Goal: Information Seeking & Learning: Learn about a topic

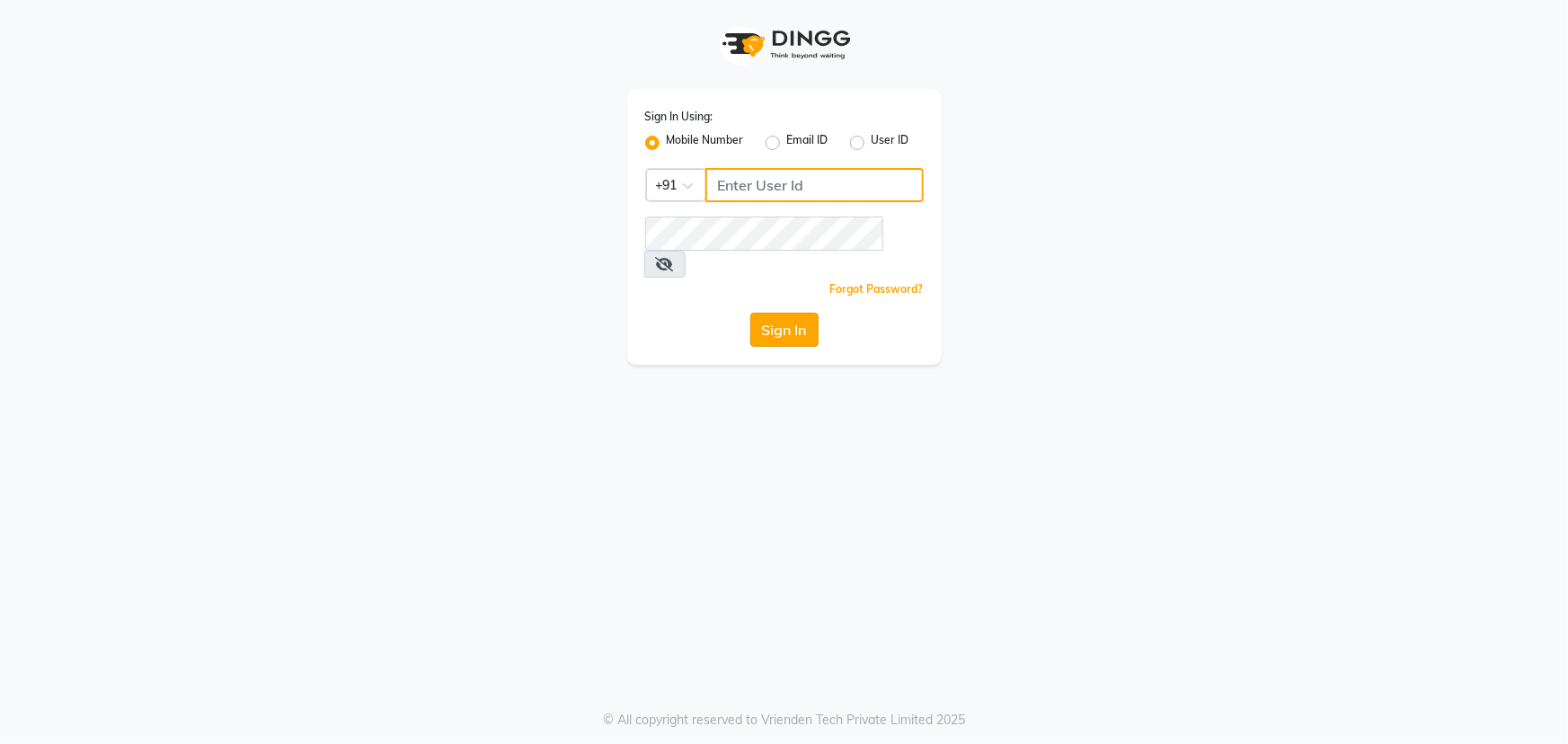
type input "6363161131"
click at [792, 318] on button "Sign In" at bounding box center [785, 330] width 68 height 34
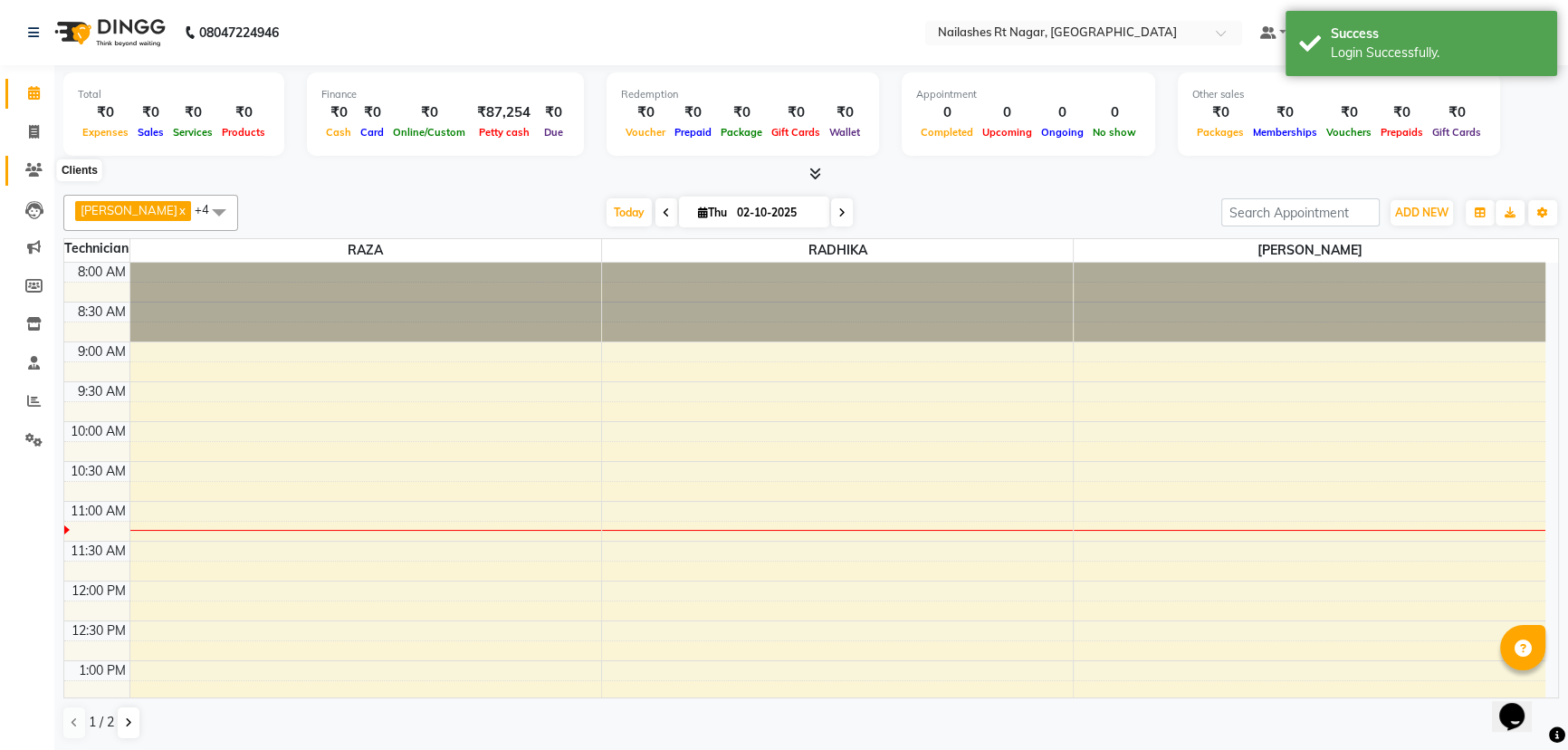
click at [29, 169] on icon at bounding box center [34, 169] width 17 height 14
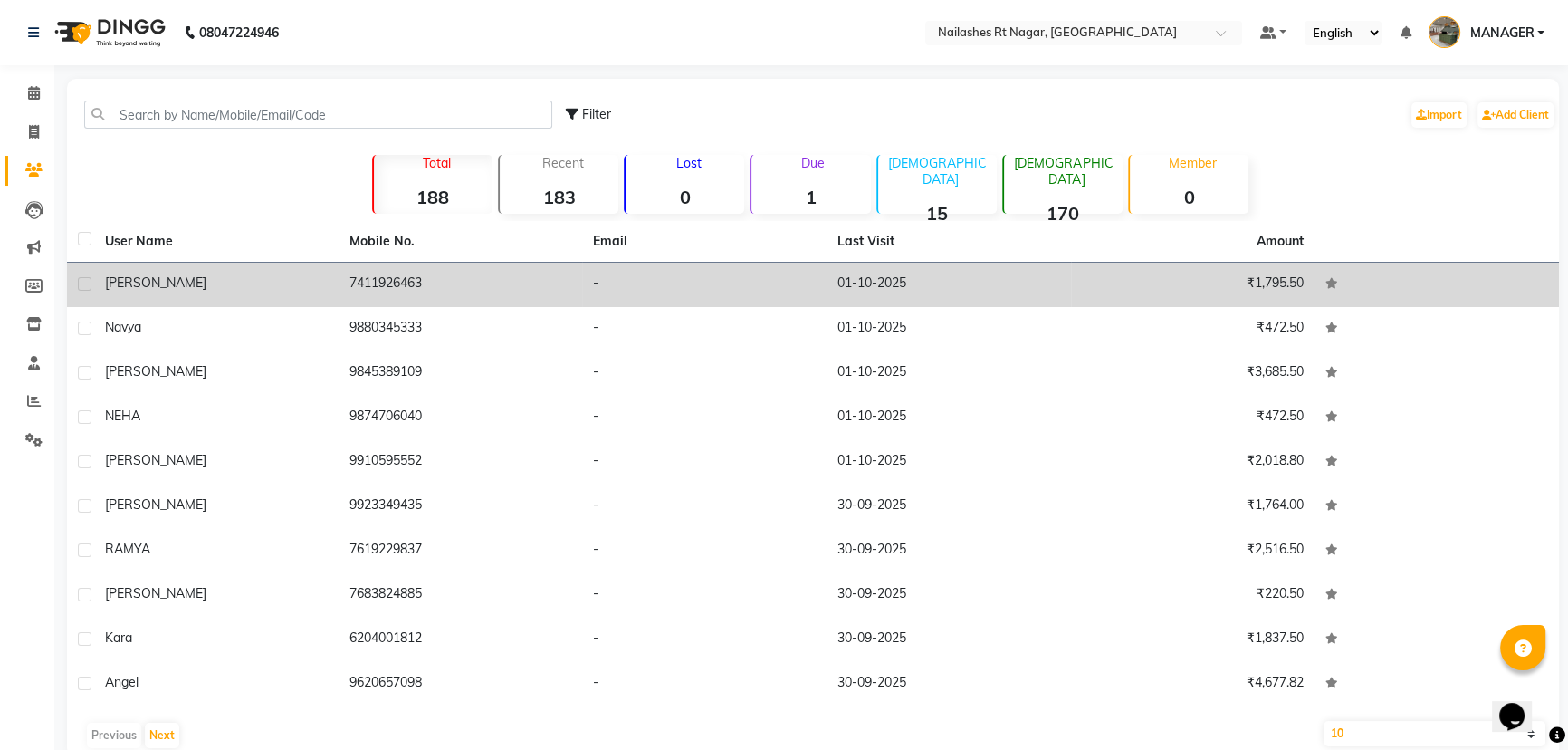
click at [407, 298] on td "7411926463" at bounding box center [460, 284] width 244 height 44
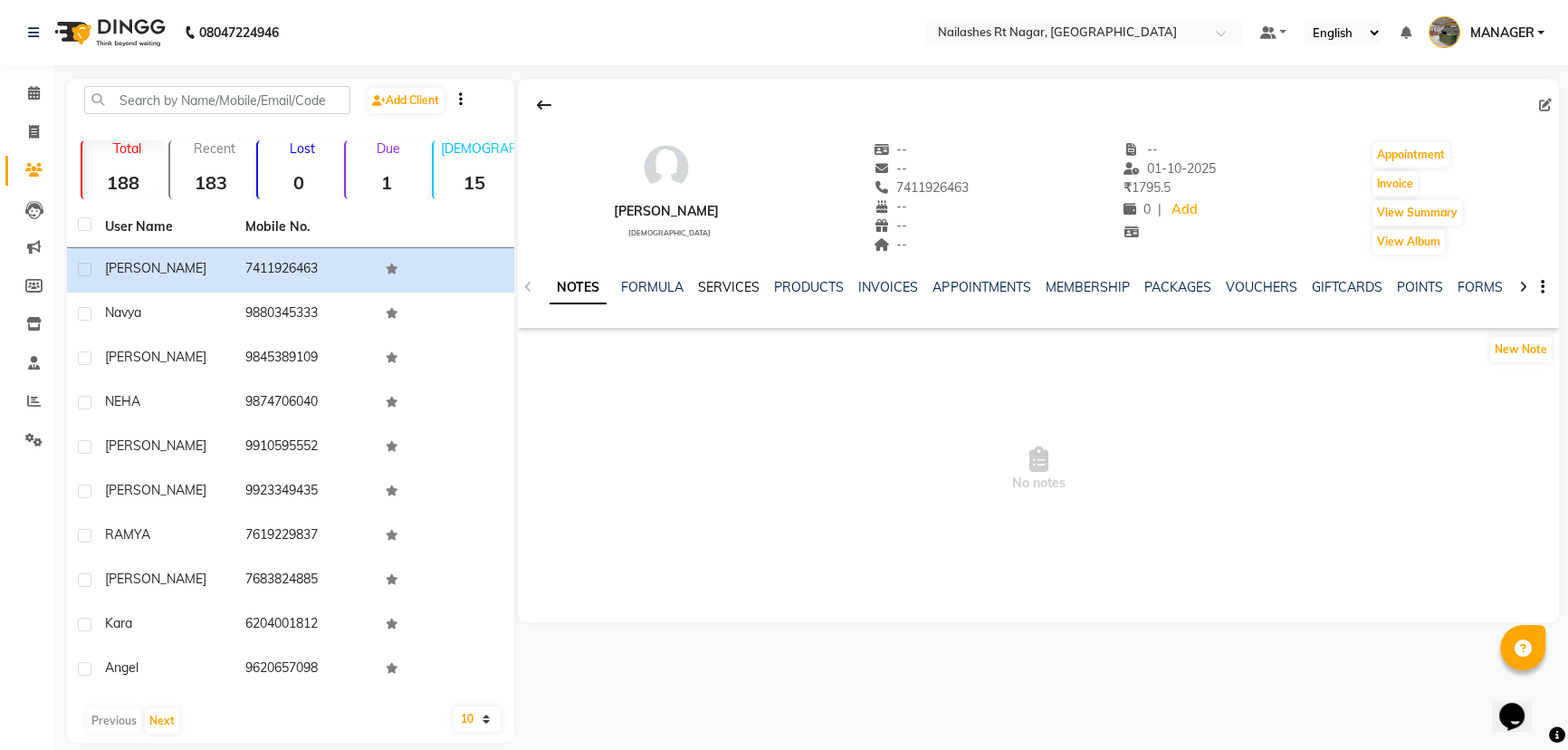
click at [714, 288] on link "SERVICES" at bounding box center [729, 287] width 62 height 16
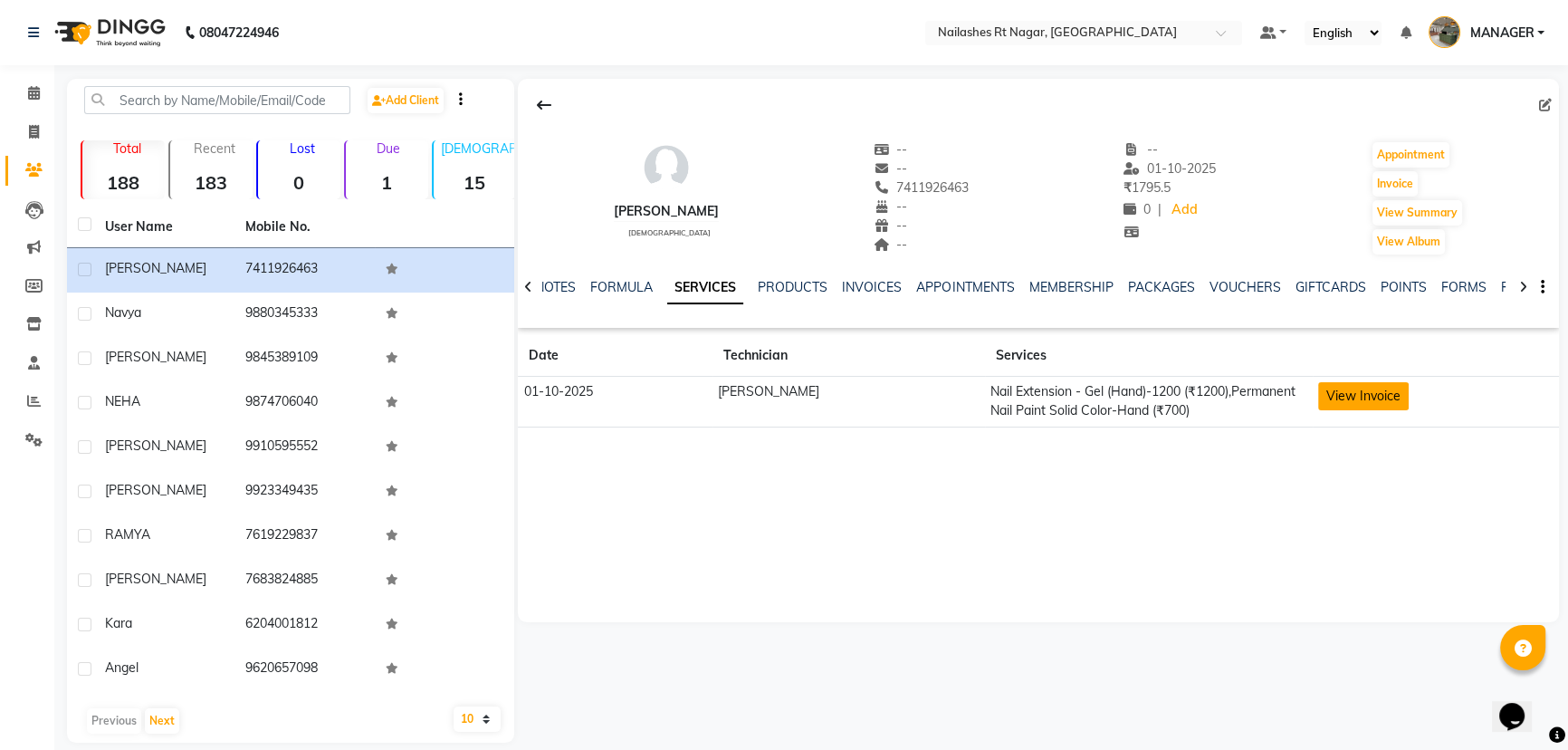
click at [1342, 392] on button "View Invoice" at bounding box center [1364, 396] width 91 height 28
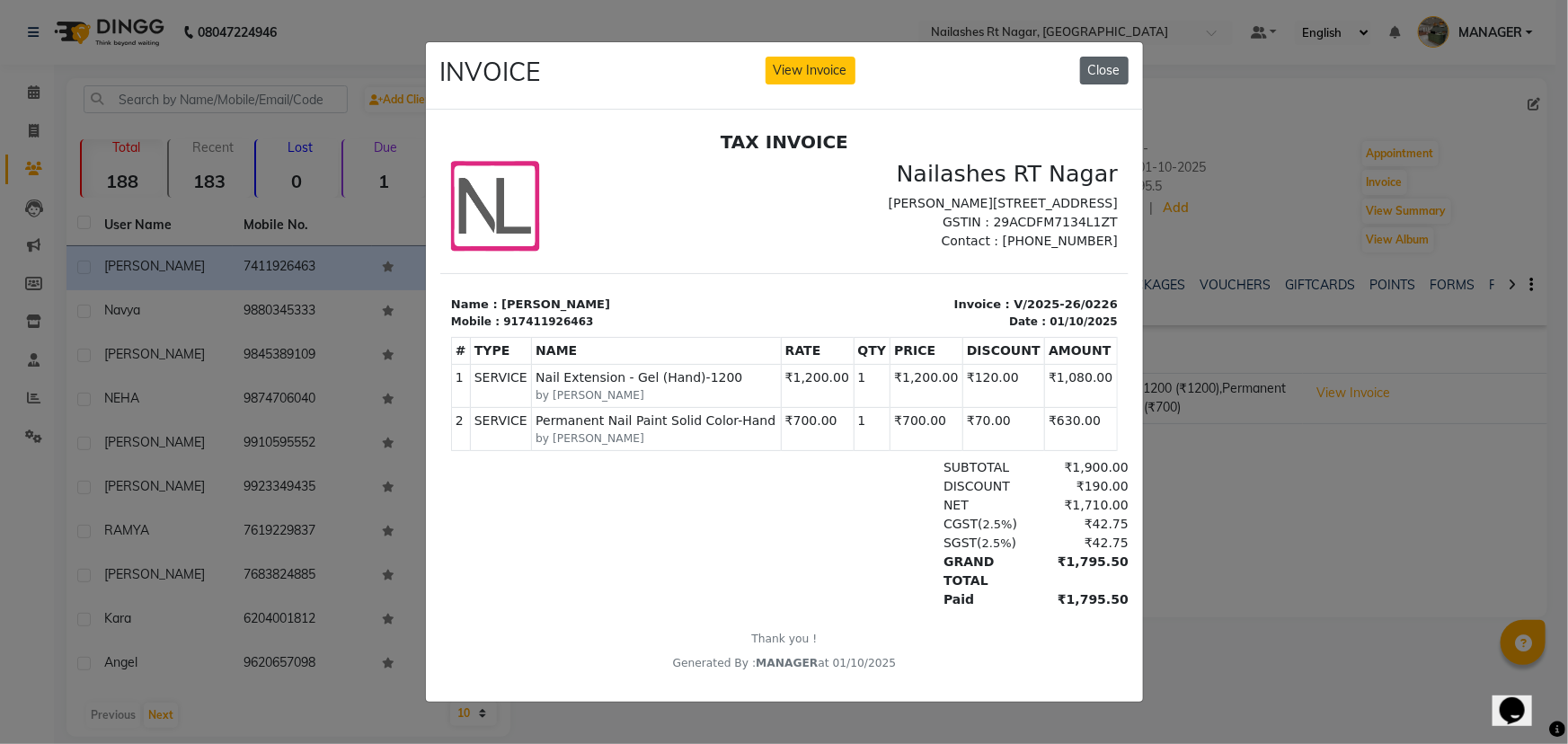
click at [1120, 71] on button "Close" at bounding box center [1105, 70] width 49 height 28
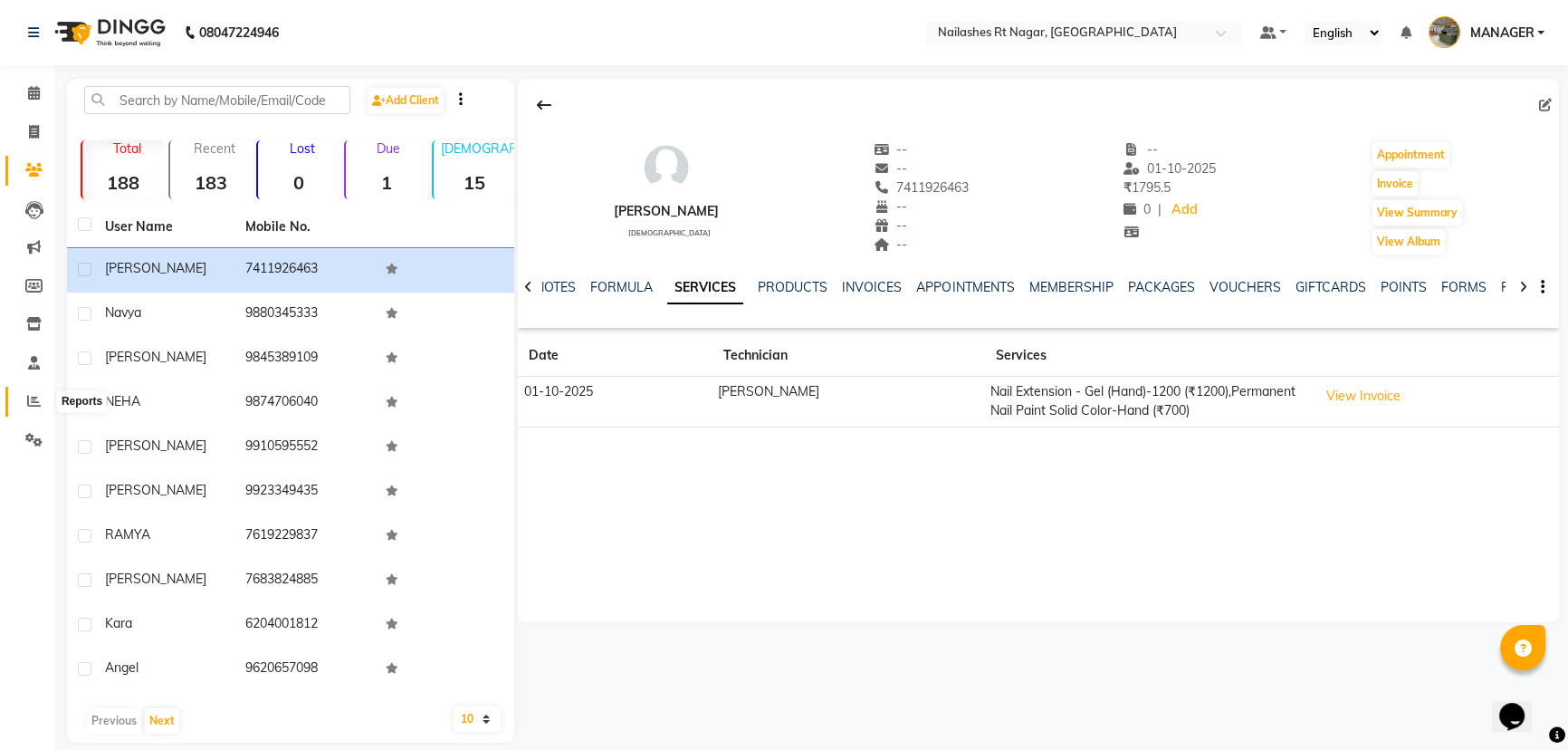
click at [33, 398] on icon at bounding box center [34, 400] width 14 height 14
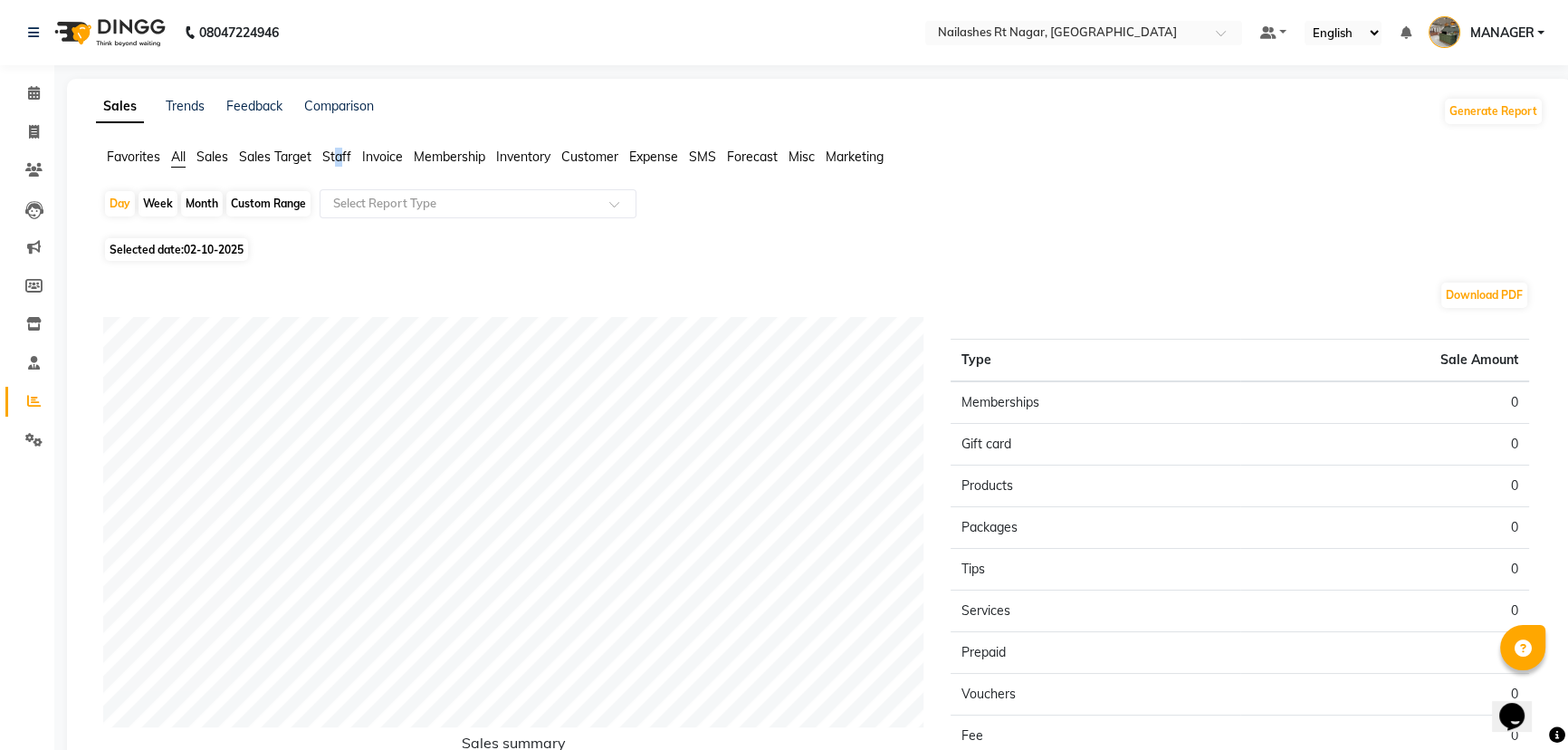
drag, startPoint x: 338, startPoint y: 163, endPoint x: 340, endPoint y: 154, distance: 9.2
click at [340, 154] on span "Staff" at bounding box center [337, 157] width 29 height 16
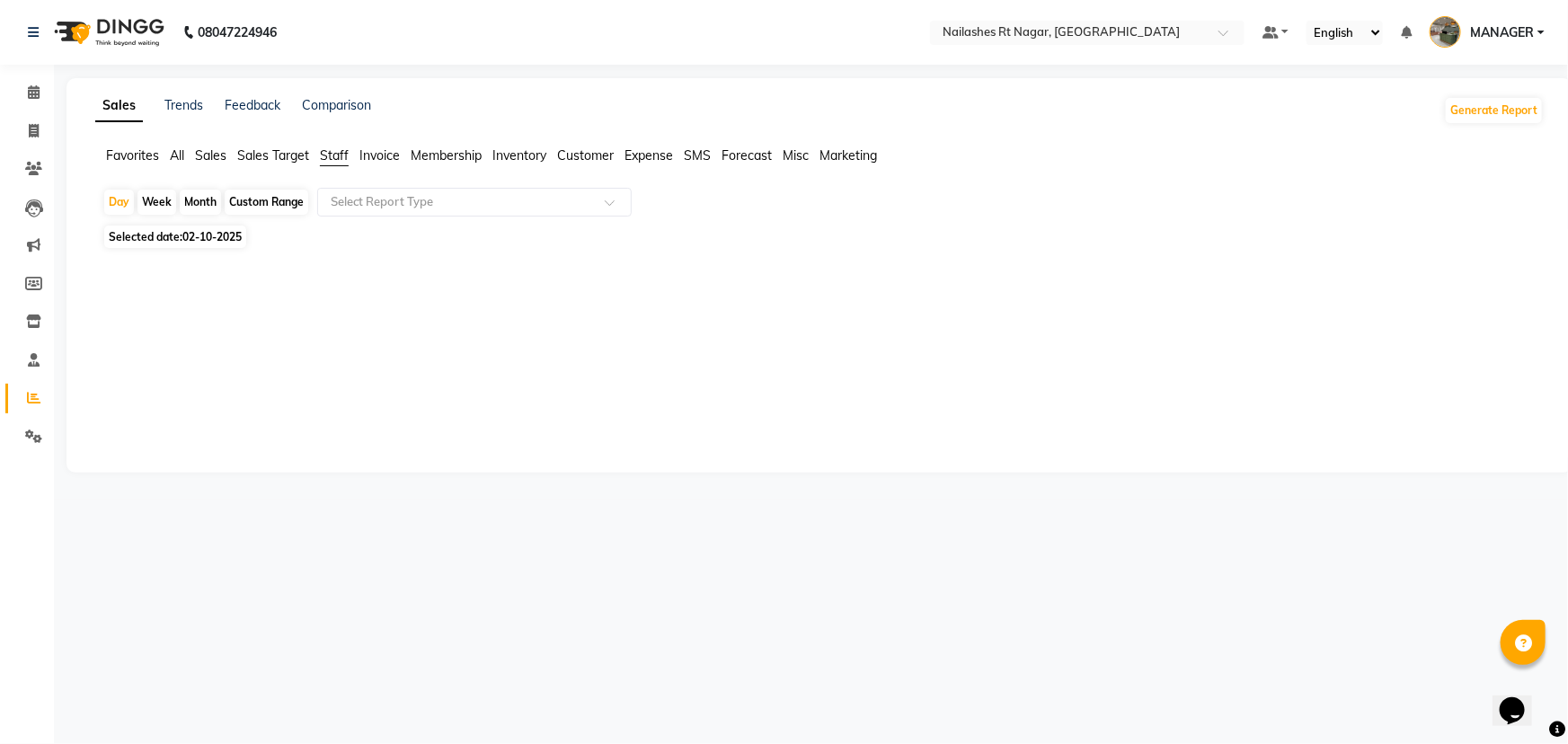
click at [194, 203] on div "Month" at bounding box center [200, 202] width 41 height 25
select select "10"
select select "2025"
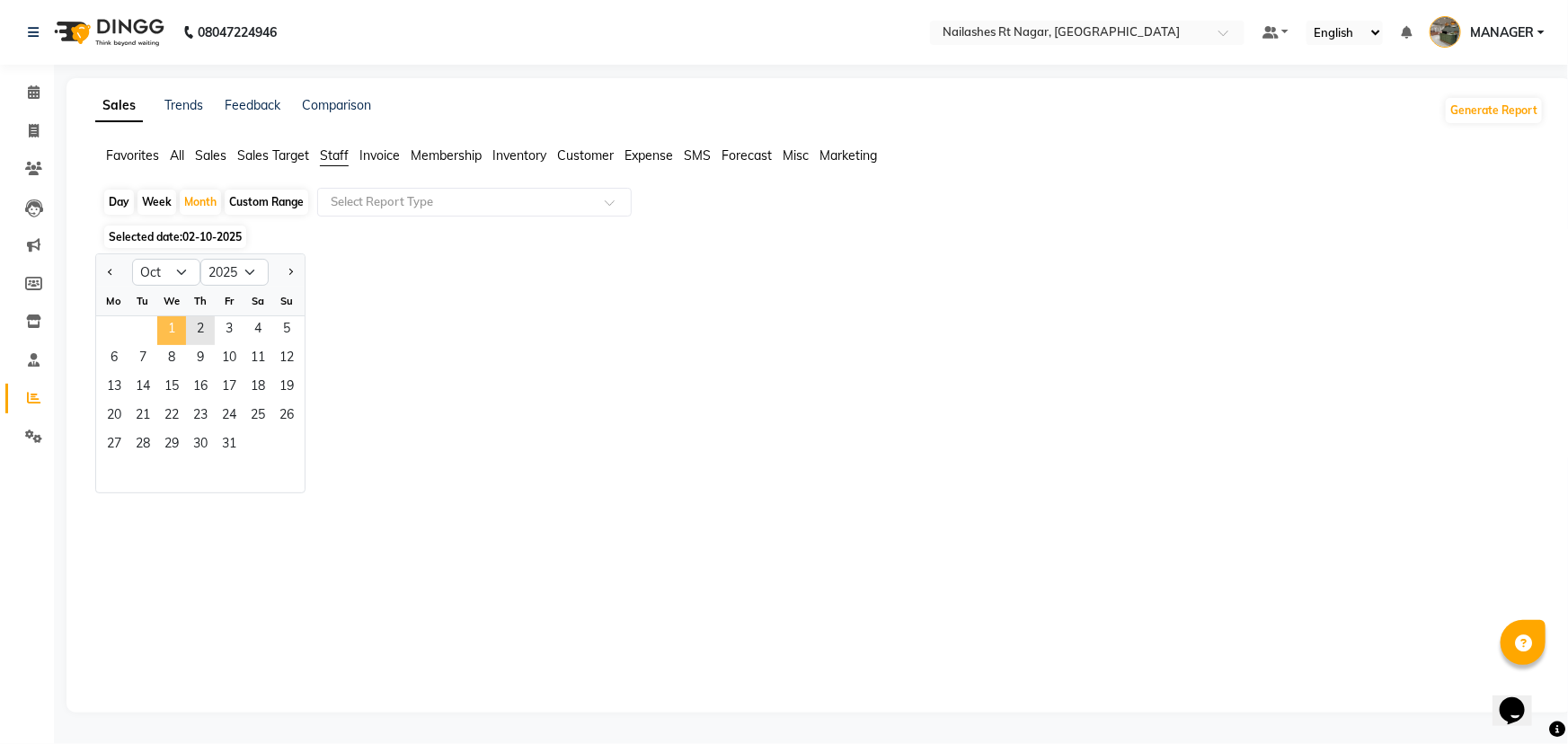
click at [174, 322] on span "1" at bounding box center [172, 331] width 29 height 29
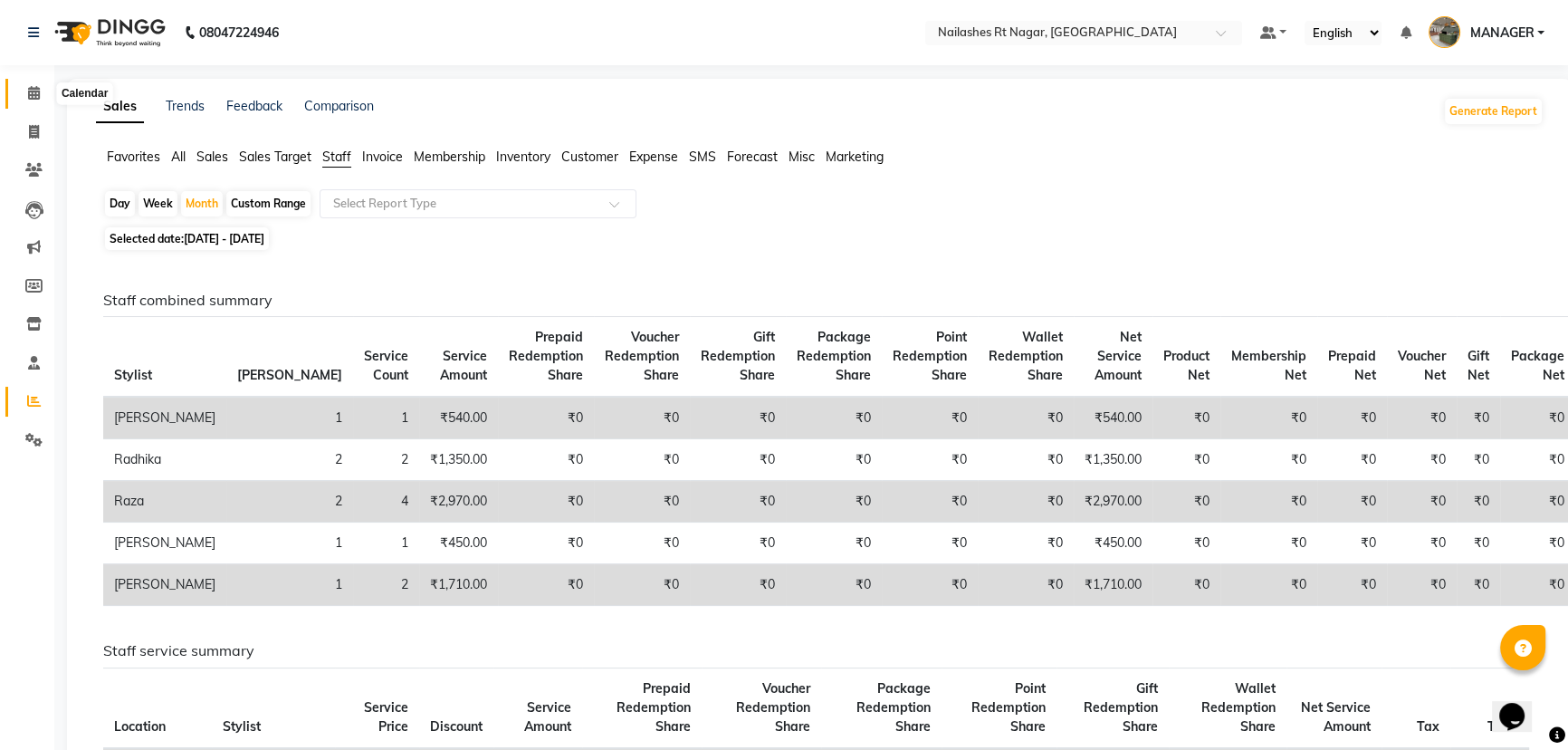
click at [37, 90] on icon at bounding box center [34, 93] width 12 height 14
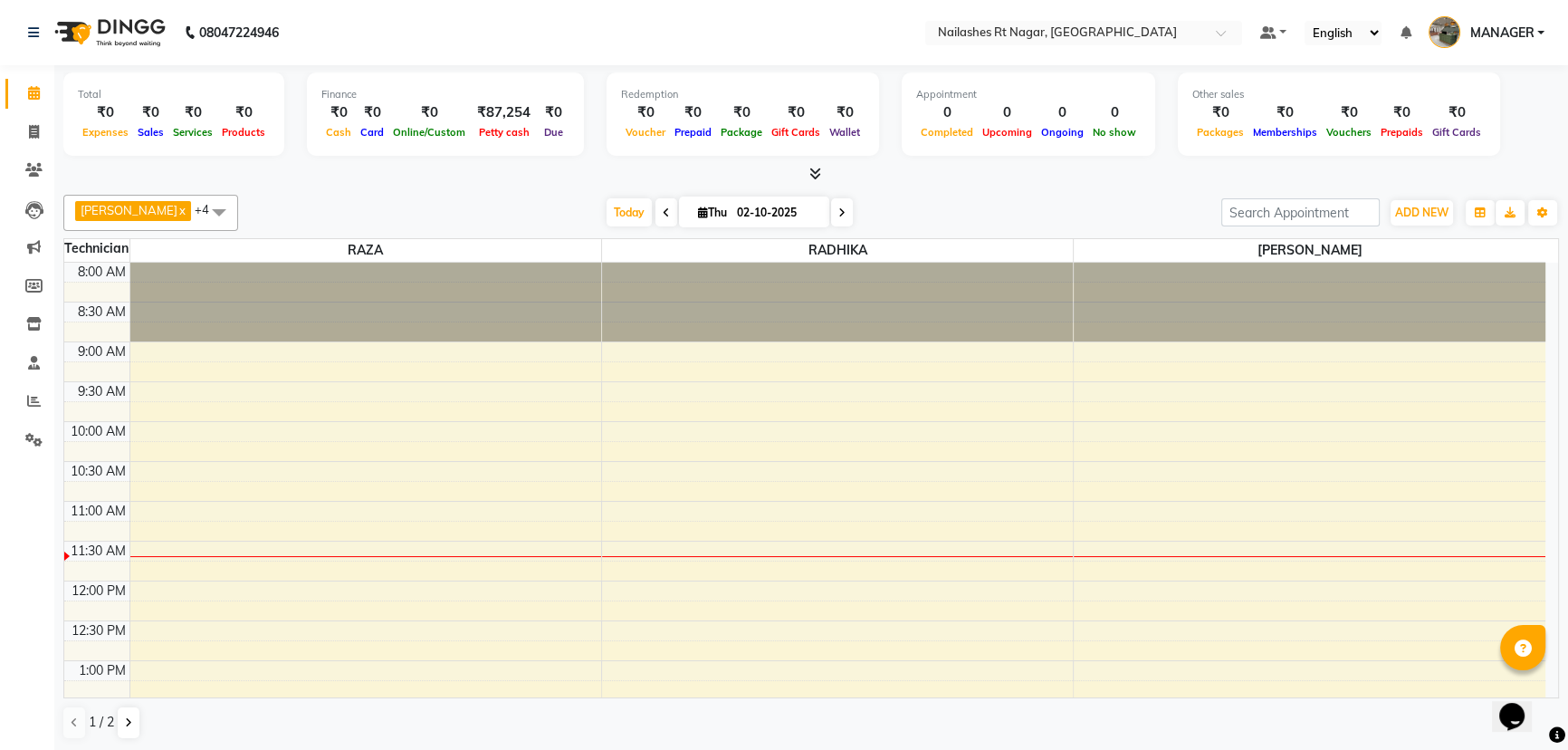
click at [5, 79] on link "Calendar" at bounding box center [27, 94] width 44 height 30
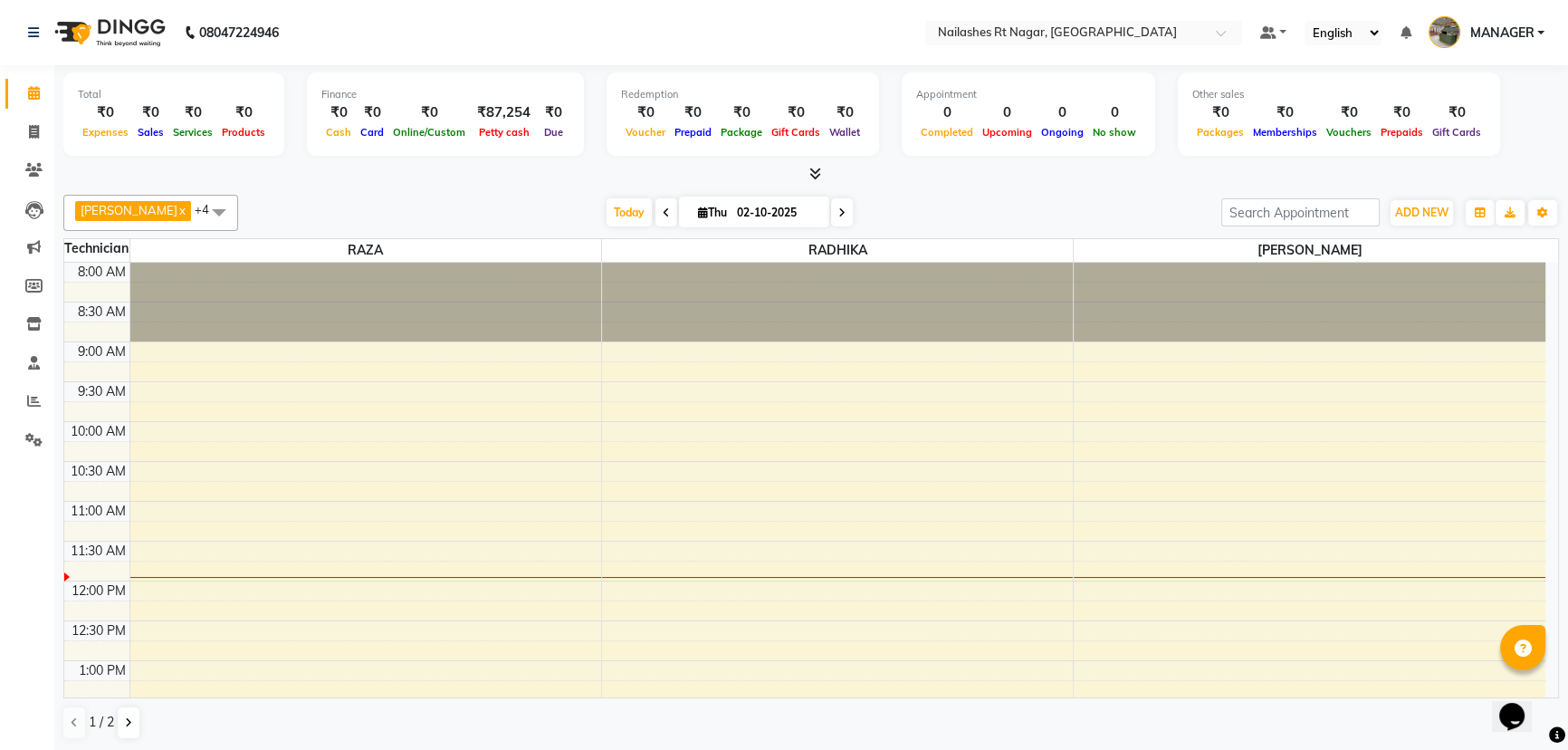
click at [1073, 209] on div "Today Thu 02-10-2025" at bounding box center [729, 212] width 965 height 27
click at [35, 397] on icon at bounding box center [34, 400] width 14 height 14
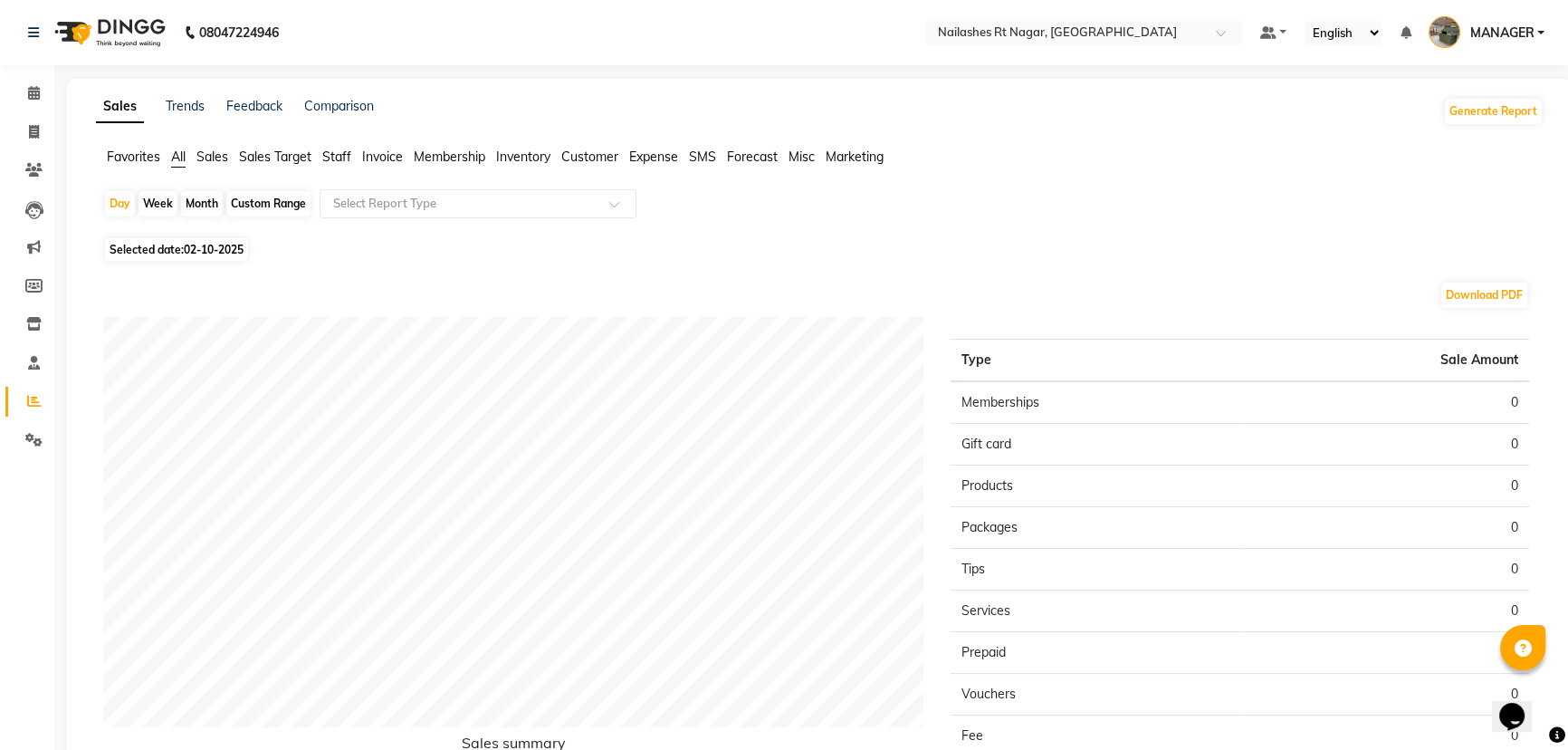
click at [193, 202] on div "Month" at bounding box center [202, 203] width 42 height 25
select select "10"
select select "2025"
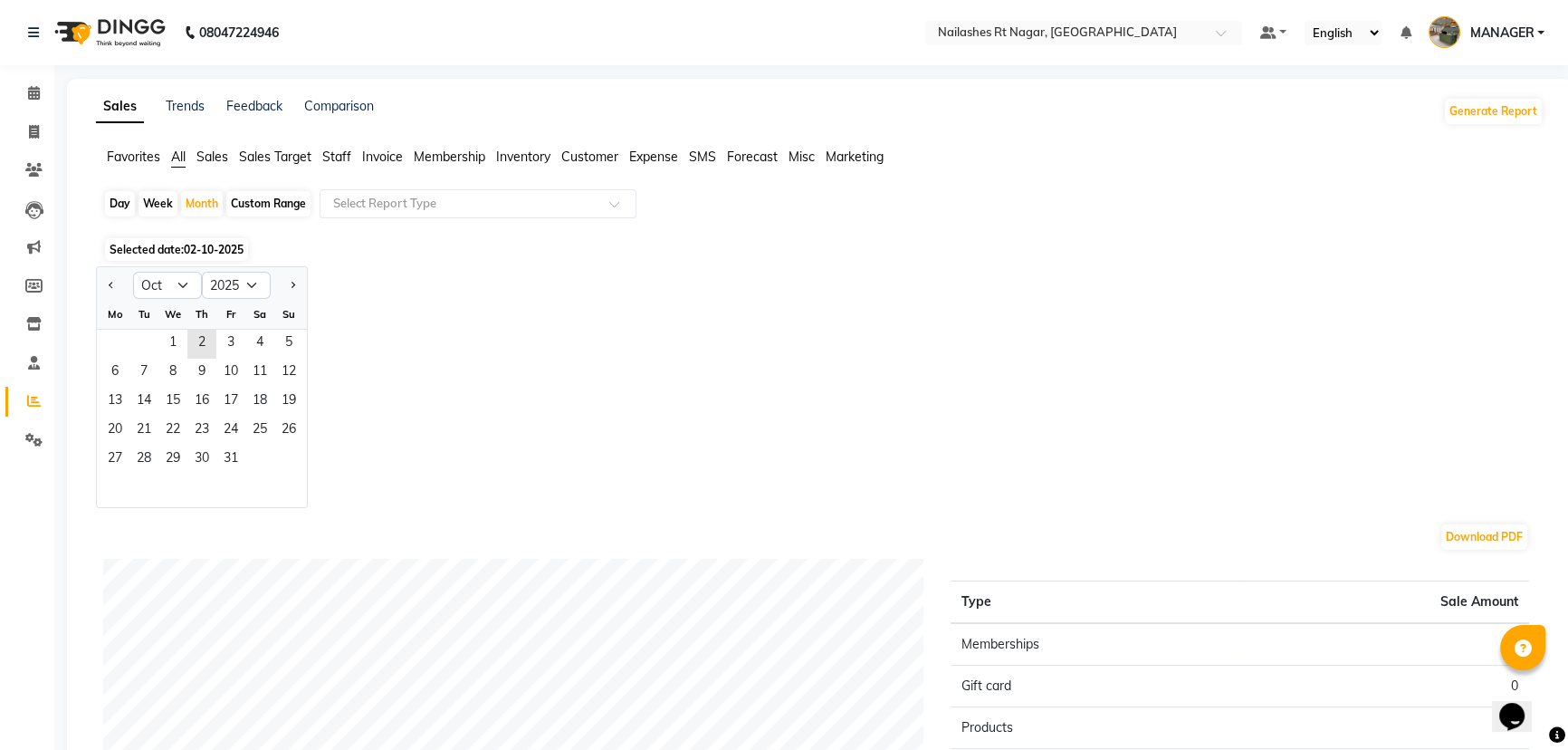
click at [346, 153] on span "Staff" at bounding box center [337, 157] width 29 height 16
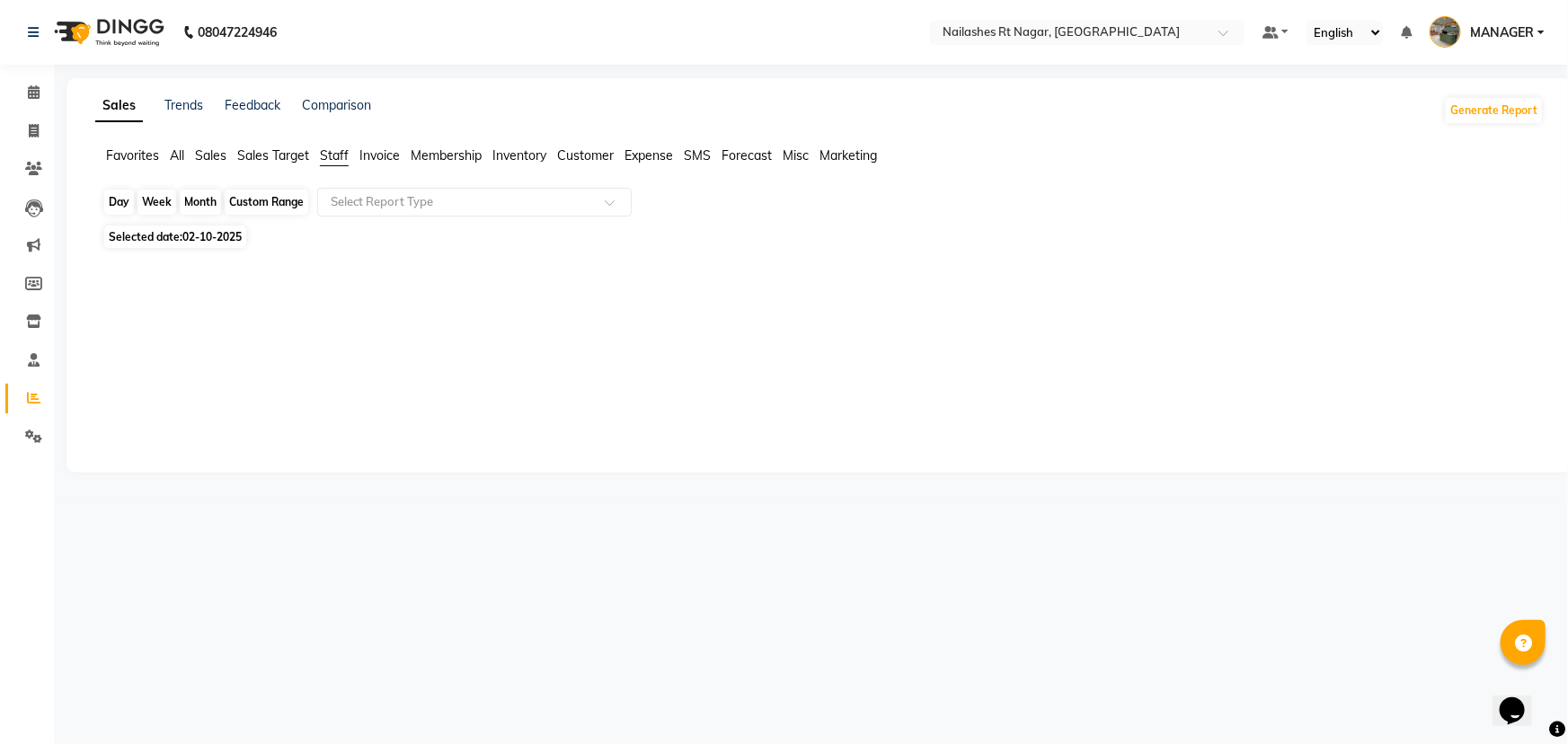
click at [197, 195] on div "Month" at bounding box center [200, 202] width 41 height 25
select select "10"
select select "2025"
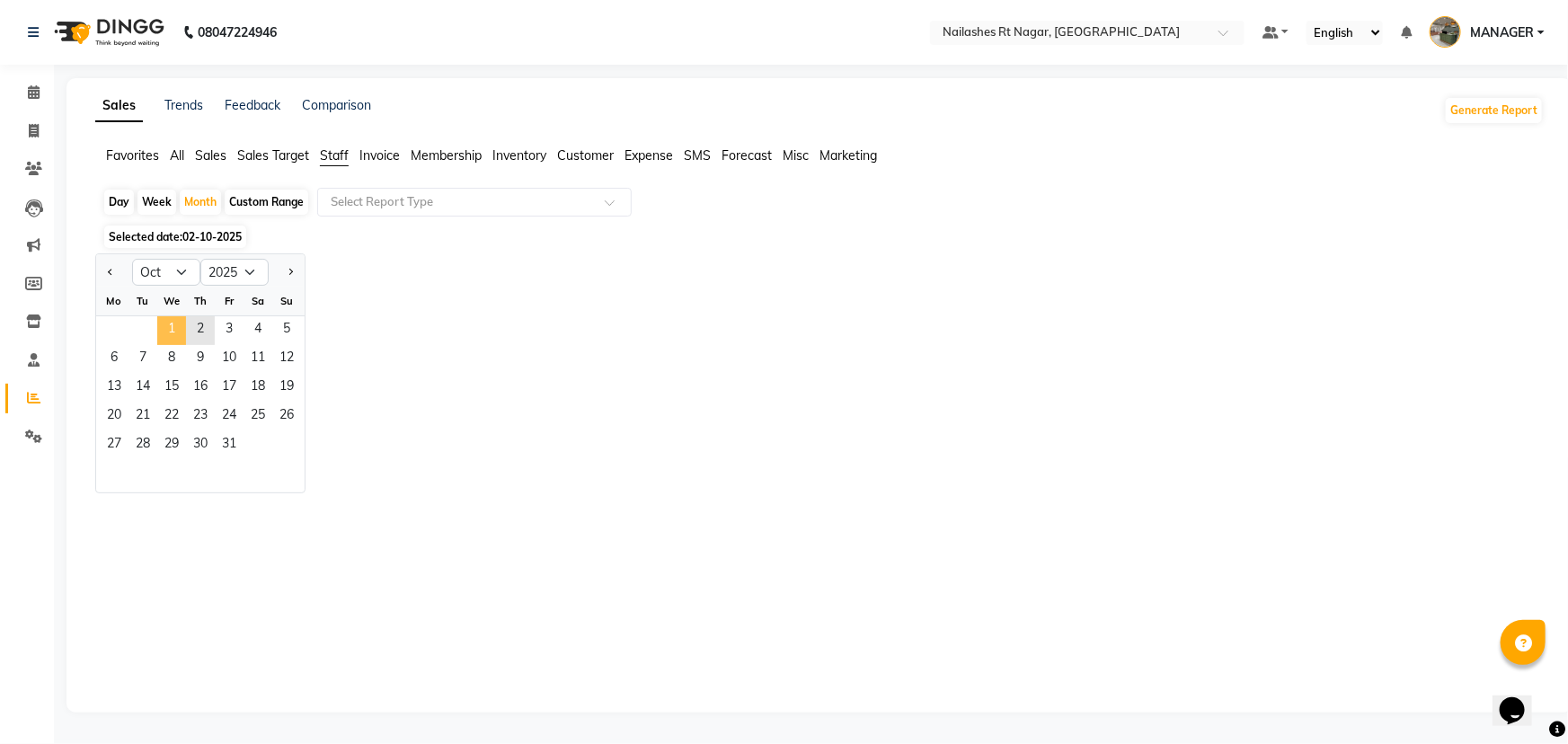
click at [172, 332] on span "1" at bounding box center [172, 331] width 29 height 29
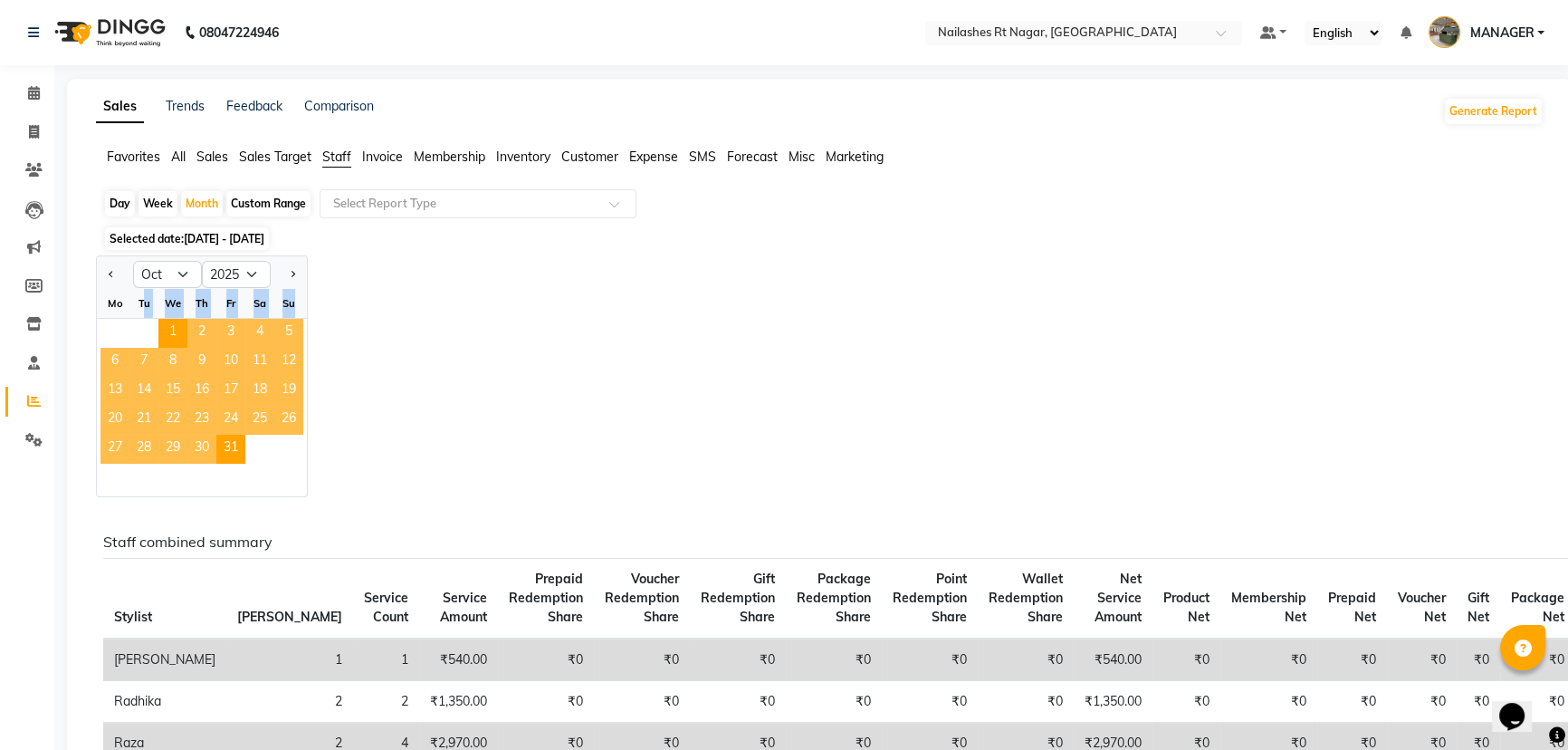
drag, startPoint x: 143, startPoint y: 291, endPoint x: 158, endPoint y: 317, distance: 30.0
click at [158, 317] on ngb-datepicker-month "Mo Tu We Th Fr Sa Su 1 2 3 4 5 6 7 8 9 10 11 12 13 14 15 16 17 18 19 20 21 22 2…" at bounding box center [202, 392] width 210 height 207
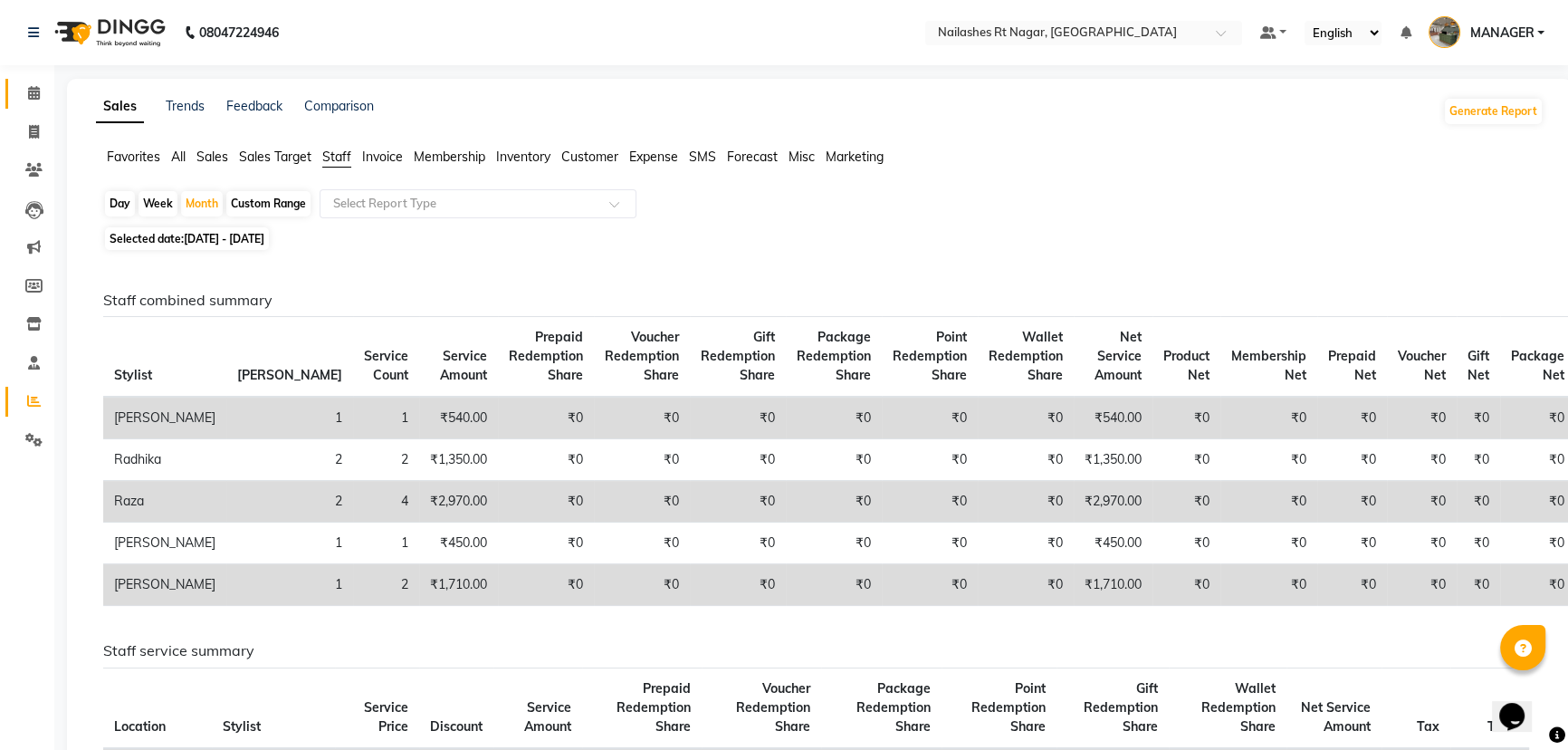
drag, startPoint x: 54, startPoint y: 91, endPoint x: 36, endPoint y: 87, distance: 18.4
click at [36, 87] on app-home "08047224946 Select Location × [GEOGRAPHIC_DATA], Rt Nagar Default Panel My Pane…" at bounding box center [784, 676] width 1568 height 1352
click at [36, 87] on icon at bounding box center [34, 93] width 12 height 14
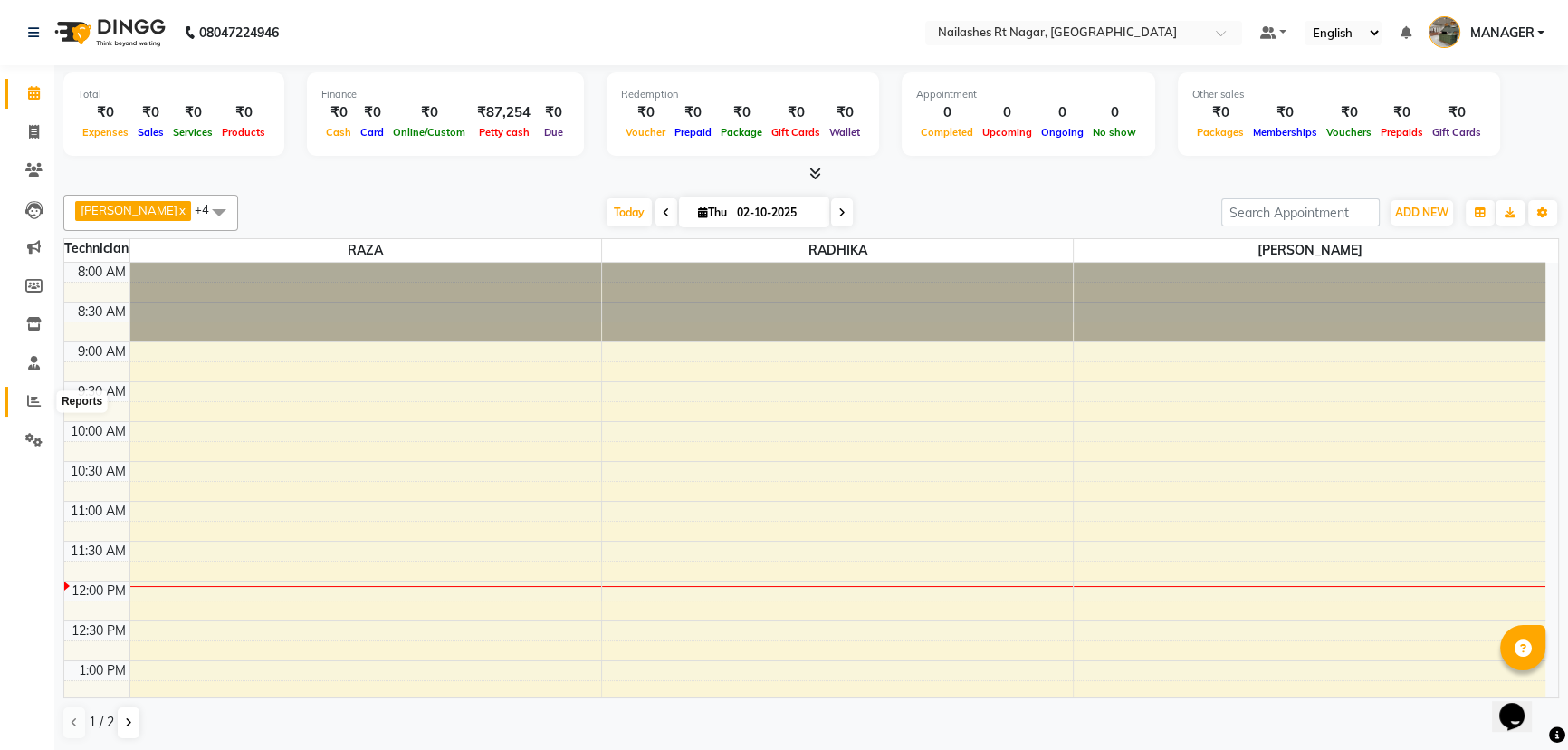
click at [35, 399] on icon at bounding box center [34, 400] width 14 height 14
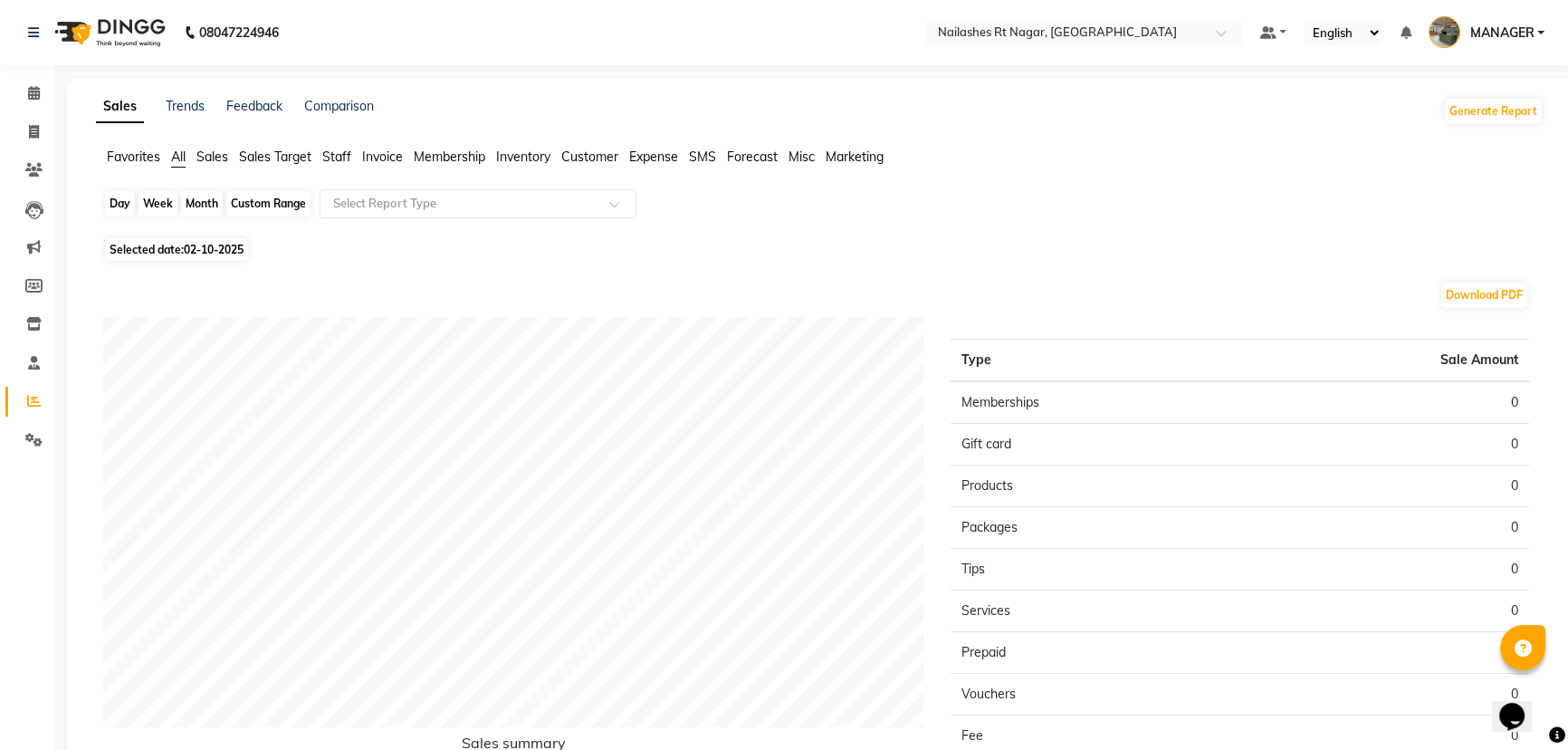
click at [113, 212] on div "Day" at bounding box center [120, 203] width 30 height 25
select select "10"
select select "2025"
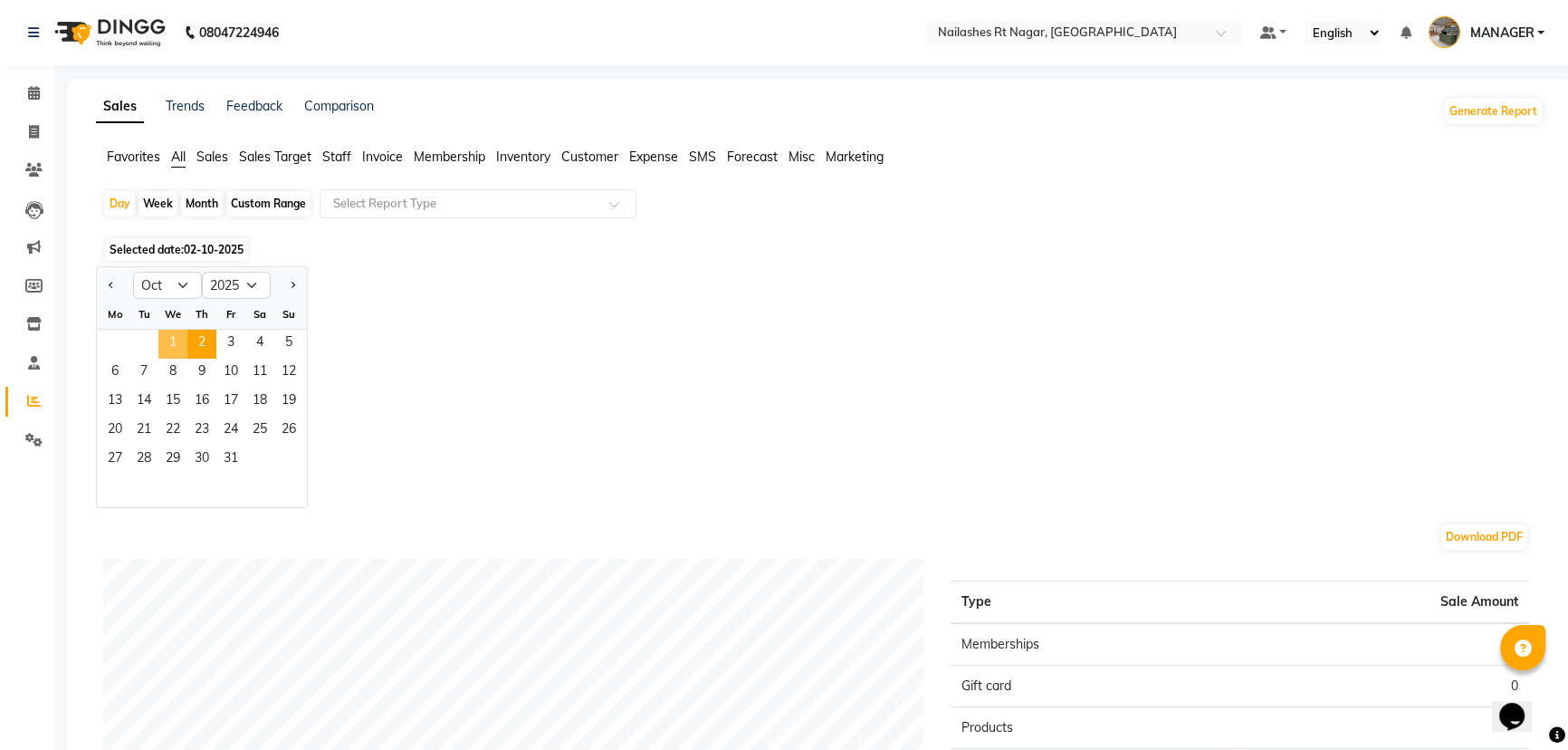
click at [171, 335] on span "1" at bounding box center [173, 344] width 29 height 29
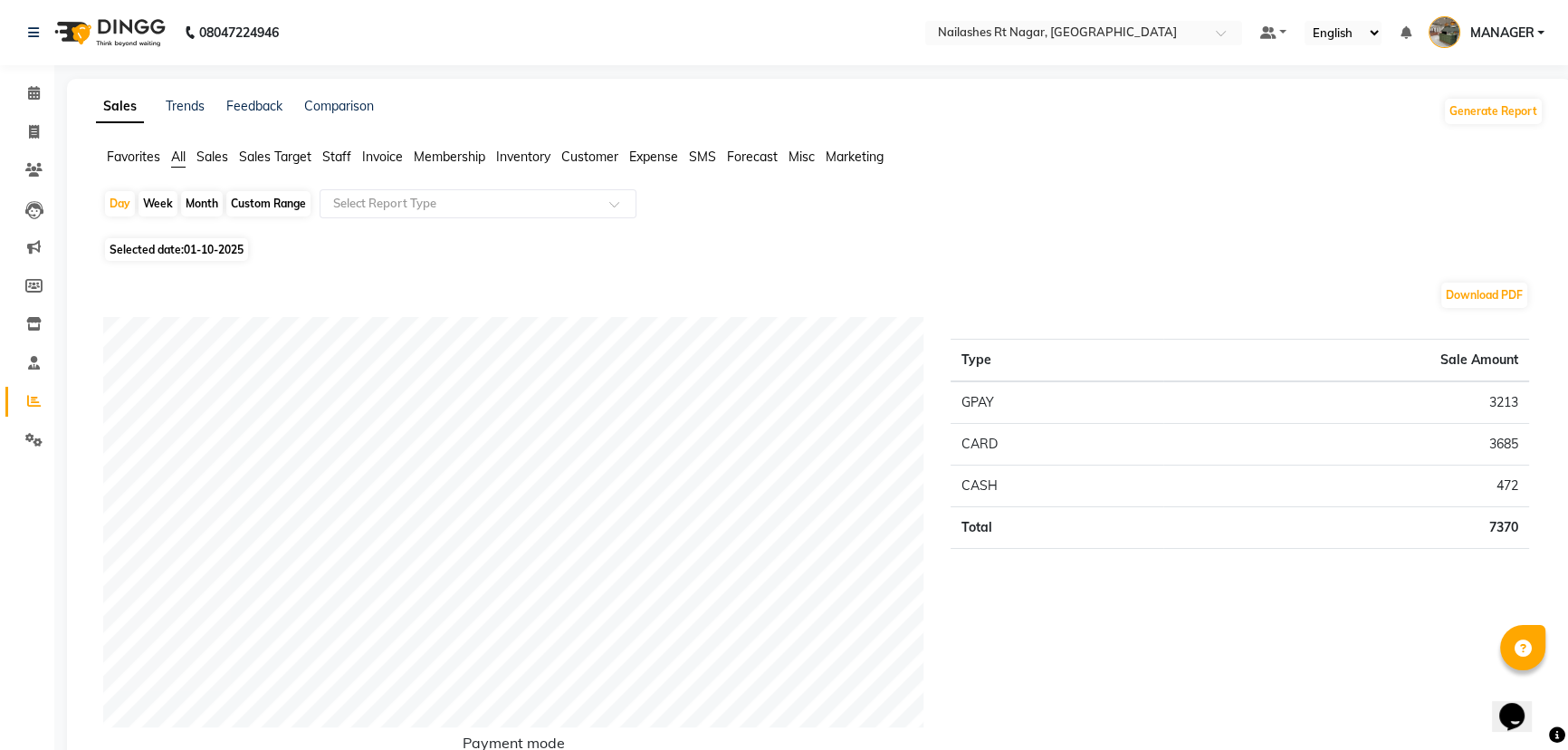
click at [345, 160] on span "Staff" at bounding box center [337, 157] width 29 height 16
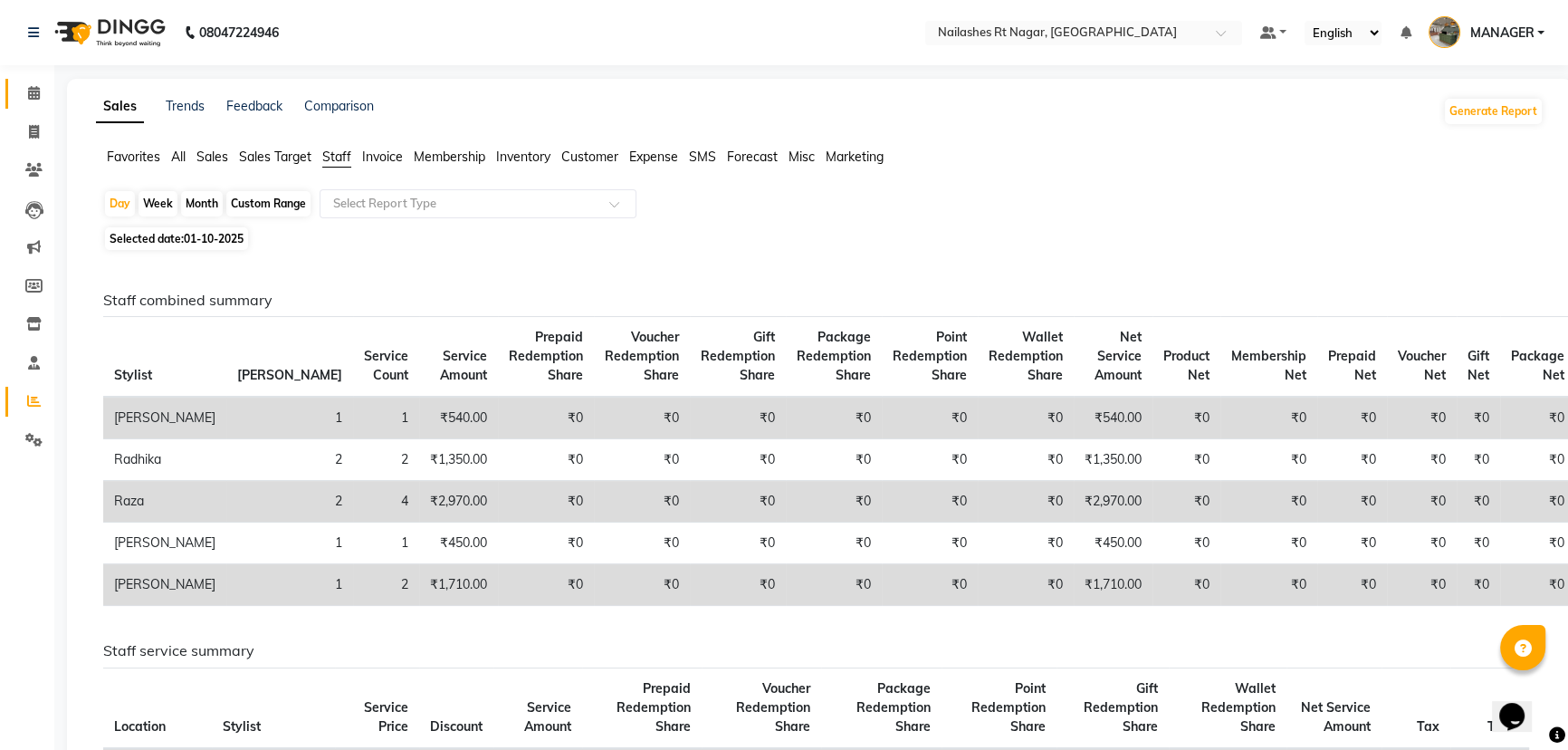
click at [42, 97] on span at bounding box center [34, 94] width 32 height 21
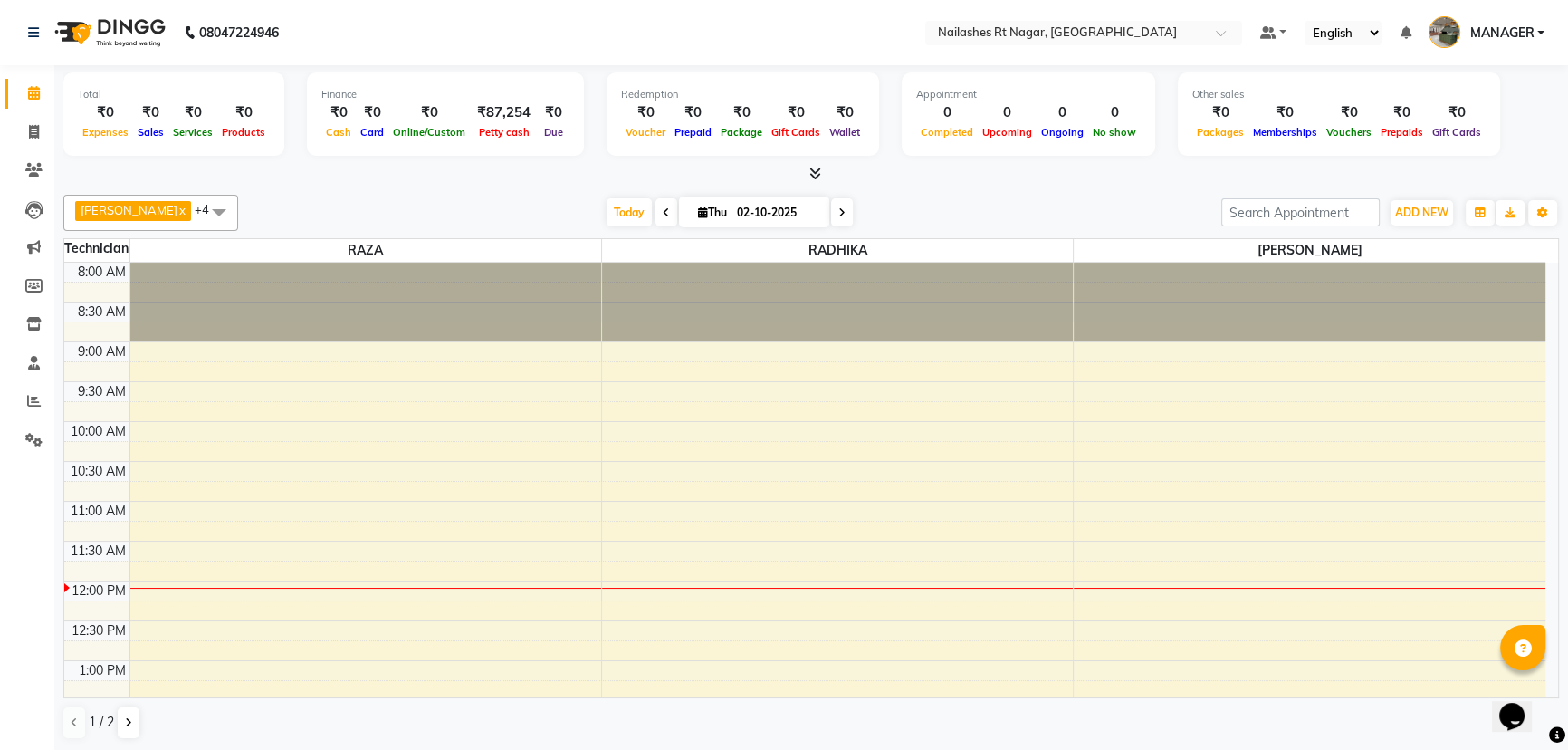
click at [663, 213] on icon at bounding box center [666, 212] width 7 height 11
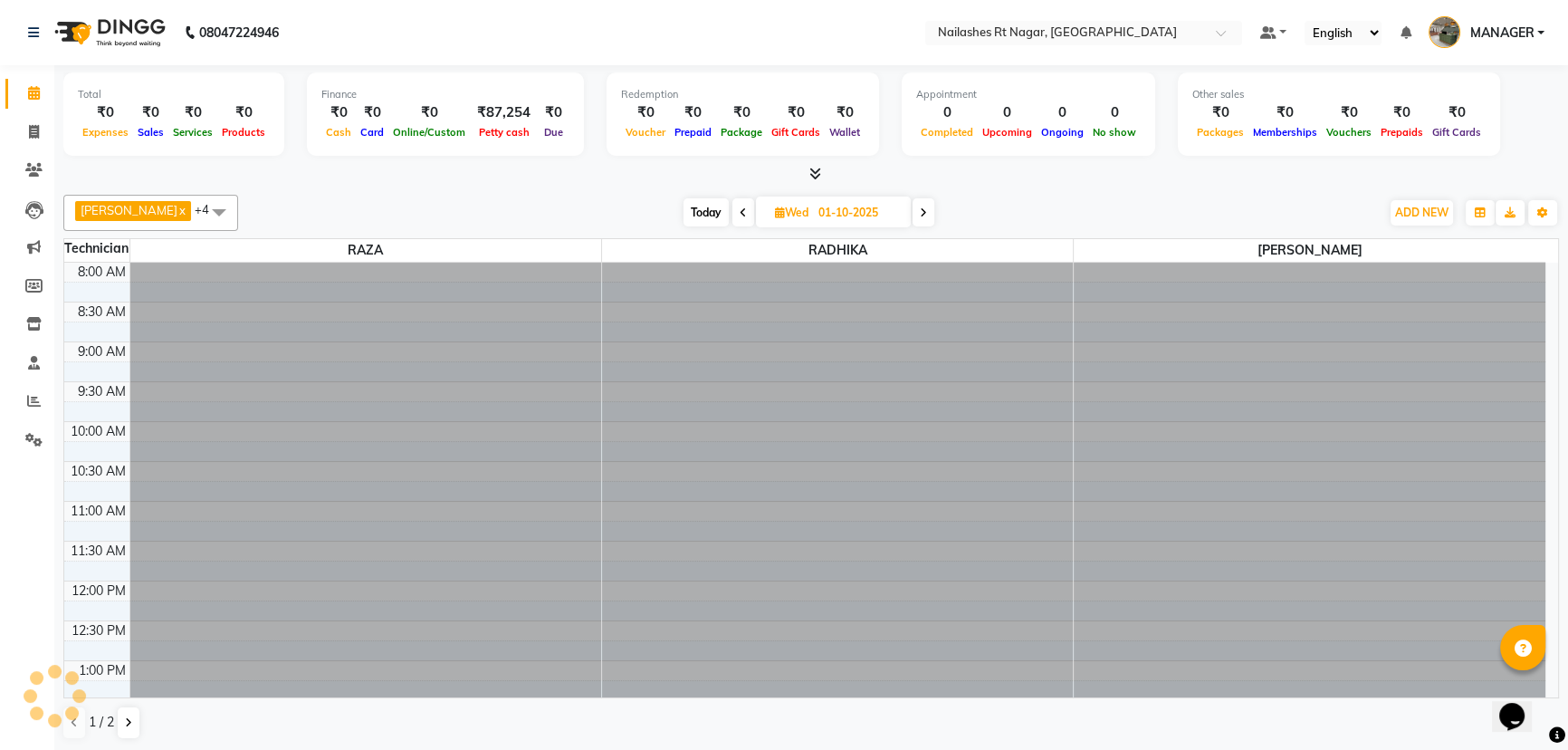
scroll to position [318, 0]
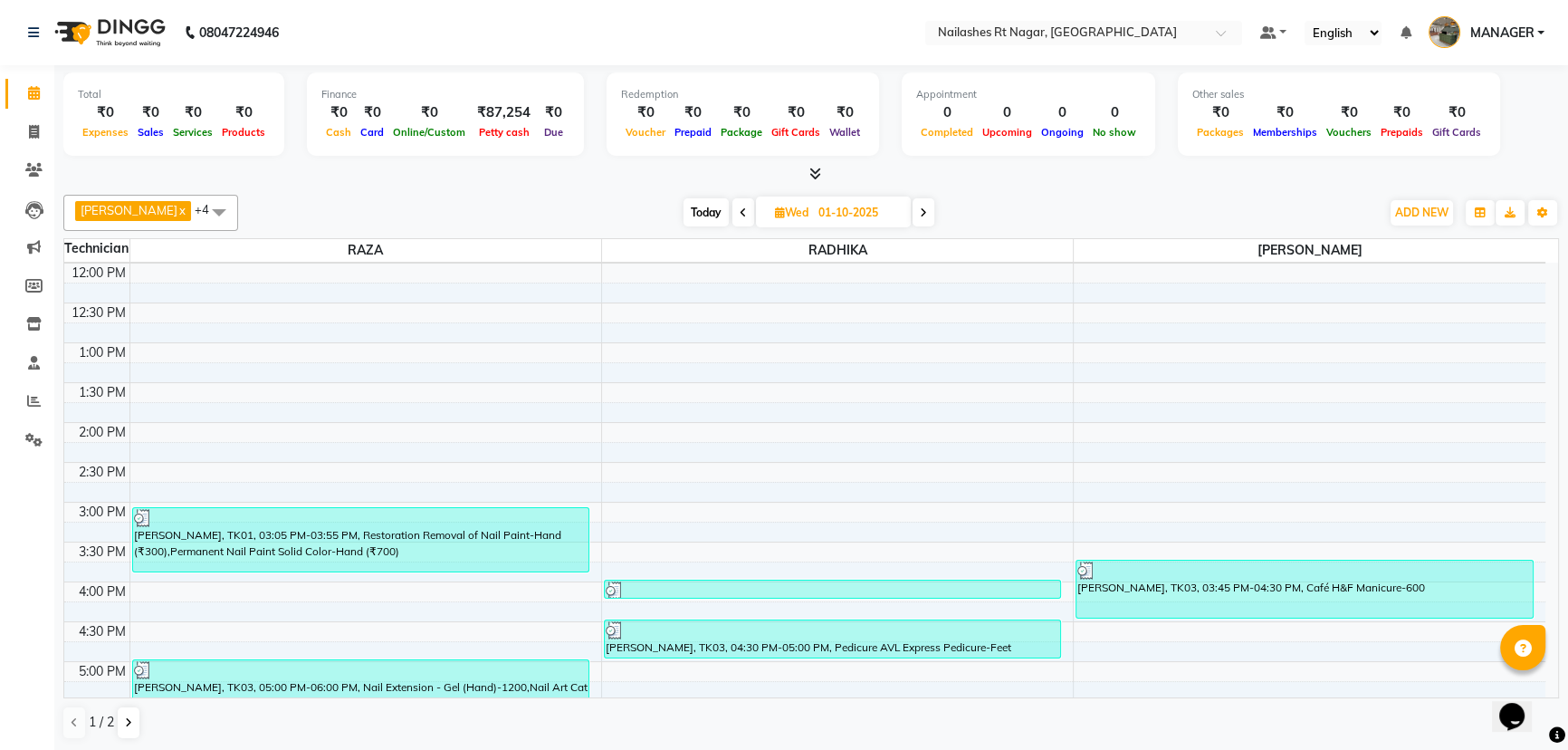
click at [733, 211] on span at bounding box center [744, 212] width 22 height 28
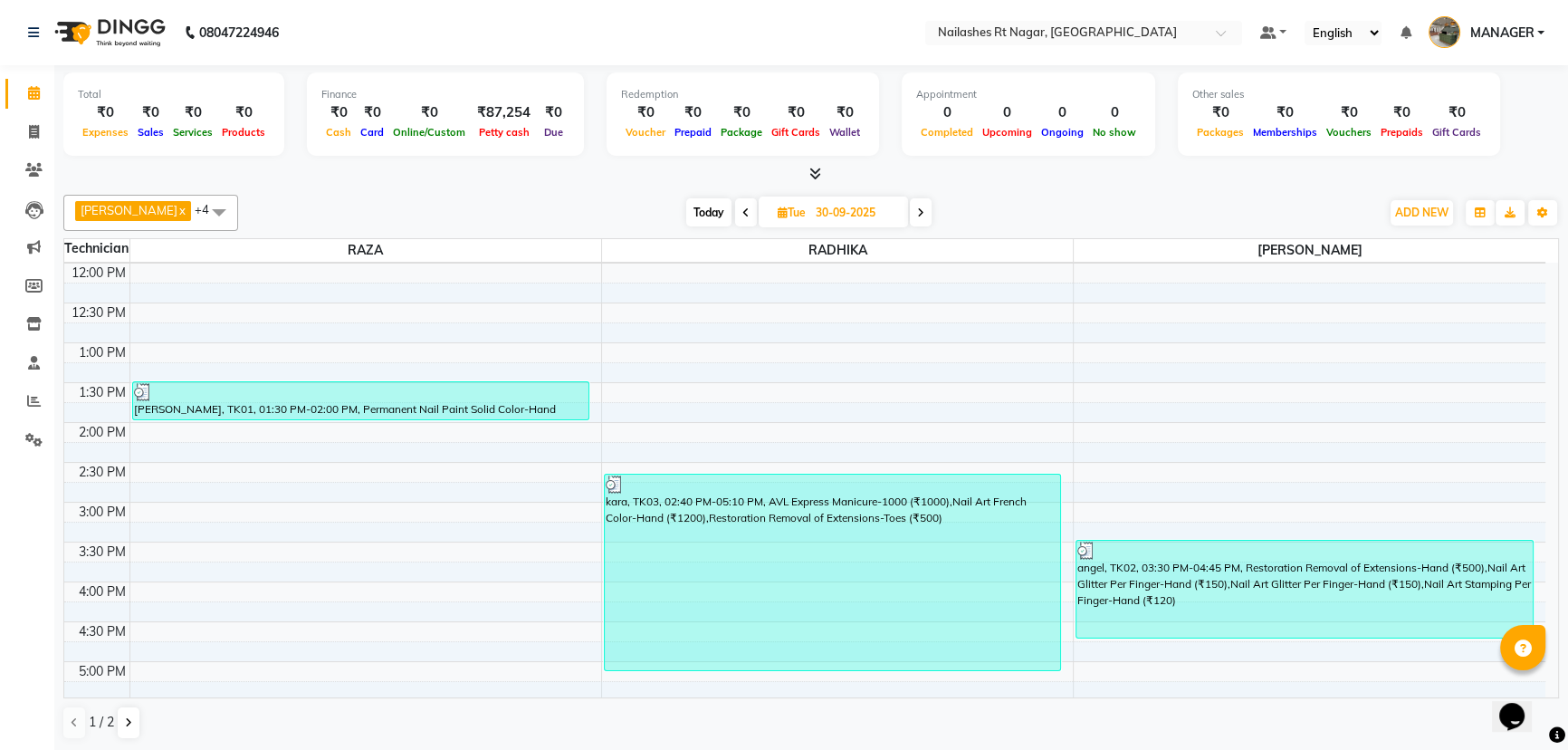
click at [917, 213] on icon at bounding box center [921, 212] width 7 height 11
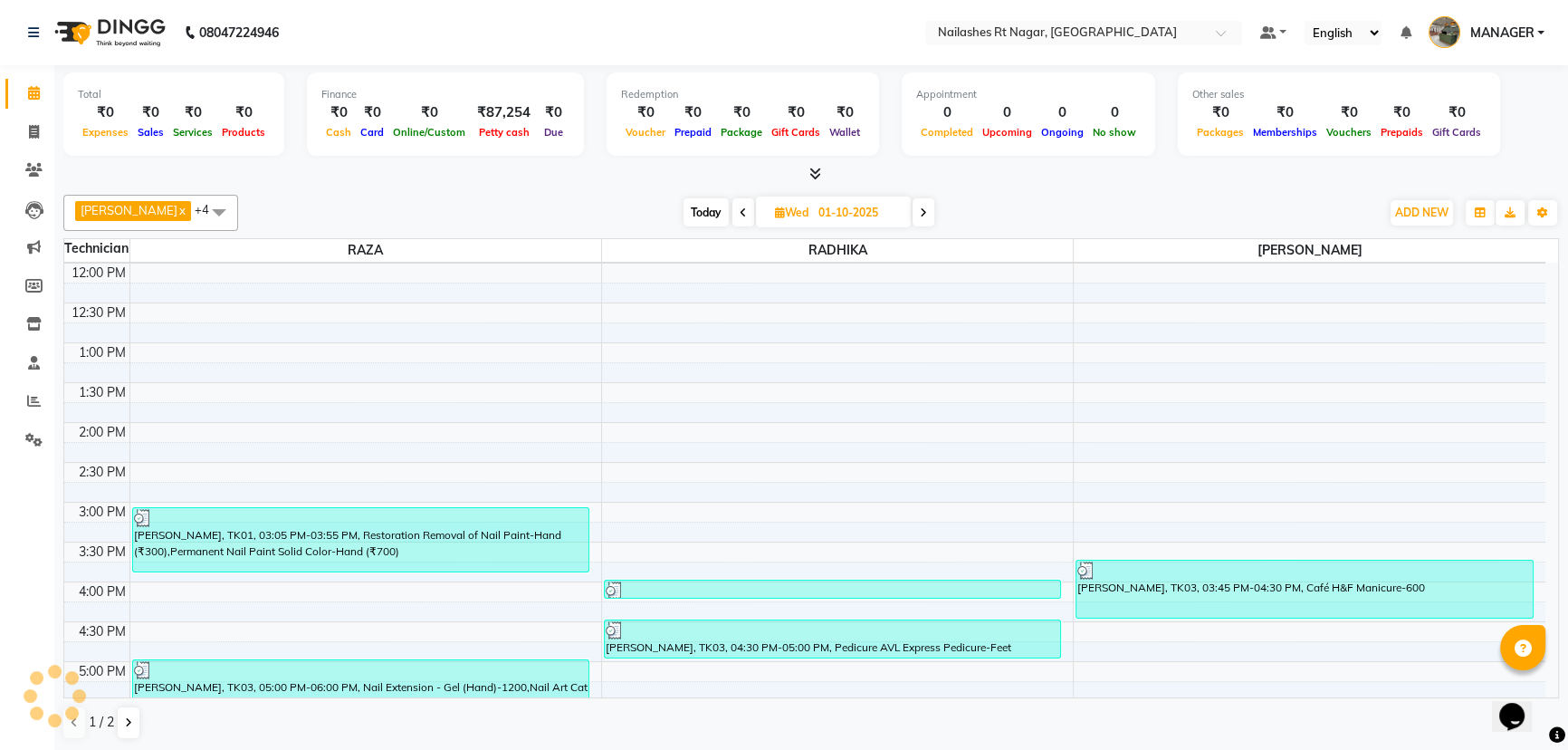
click at [920, 213] on icon at bounding box center [923, 212] width 7 height 11
type input "02-10-2025"
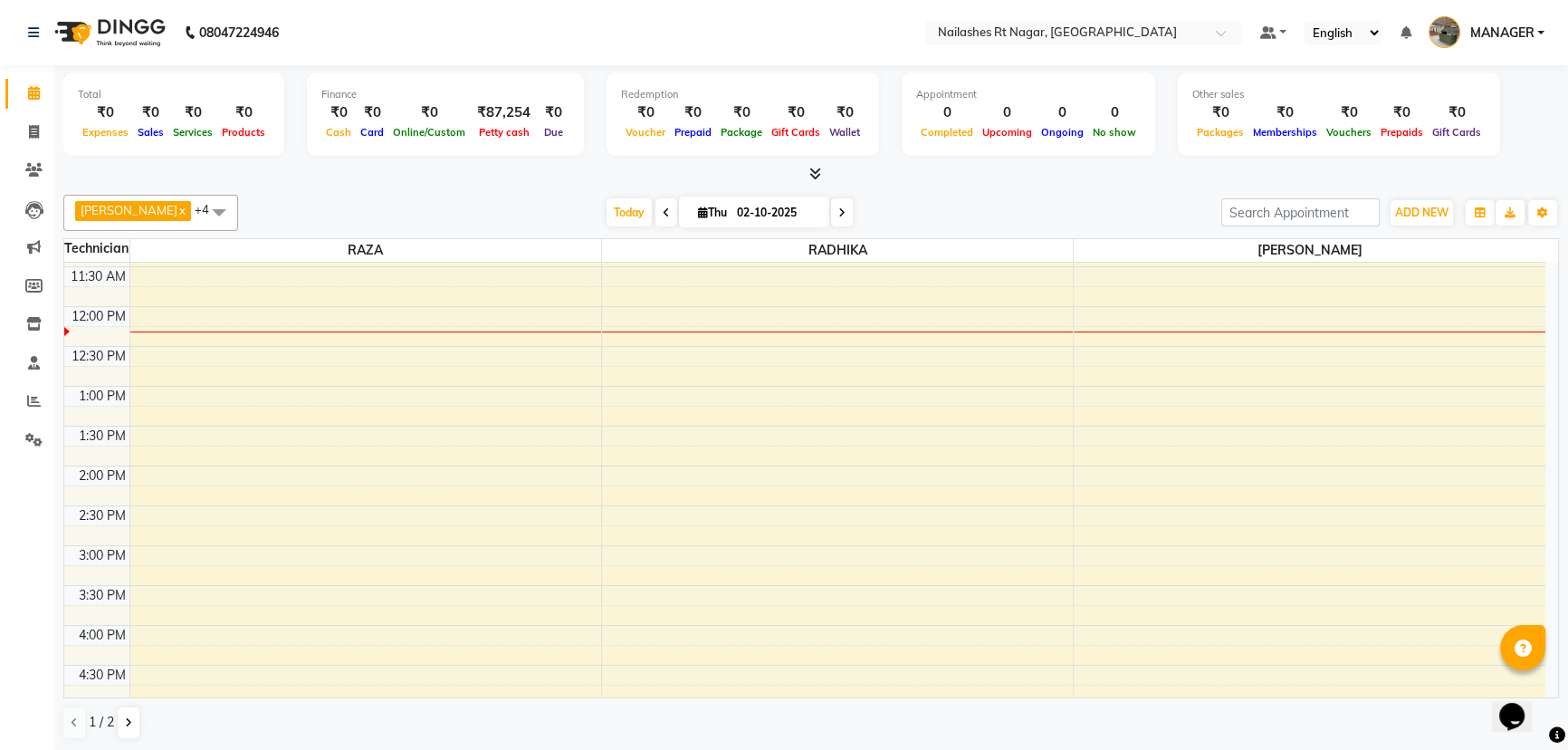
scroll to position [235, 0]
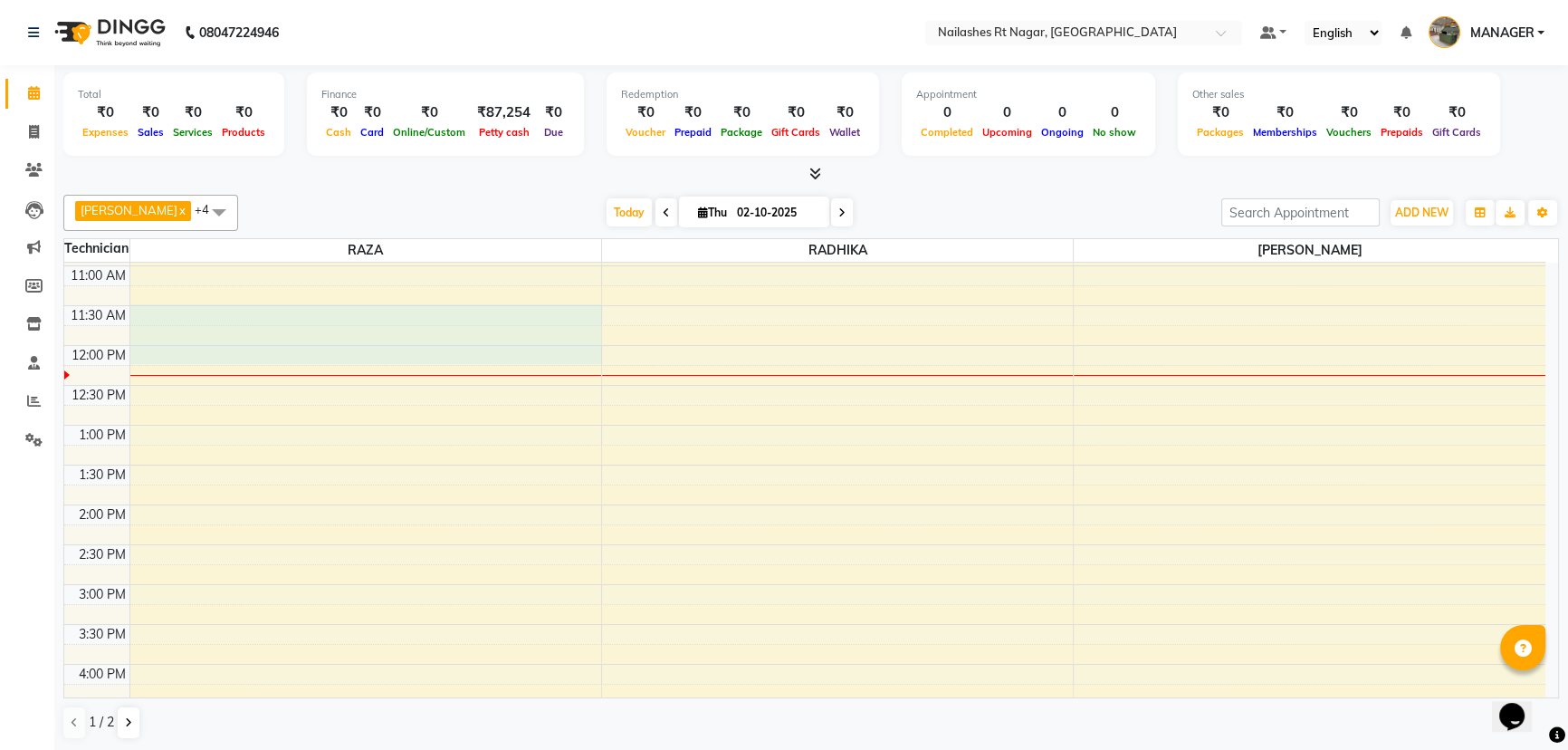
drag, startPoint x: 77, startPoint y: 105, endPoint x: 547, endPoint y: 310, distance: 512.8
click at [547, 307] on div "8:00 AM 8:30 AM 9:00 AM 9:30 AM 10:00 AM 10:30 AM 11:00 AM 11:30 AM 12:00 PM 12…" at bounding box center [804, 545] width 1481 height 1035
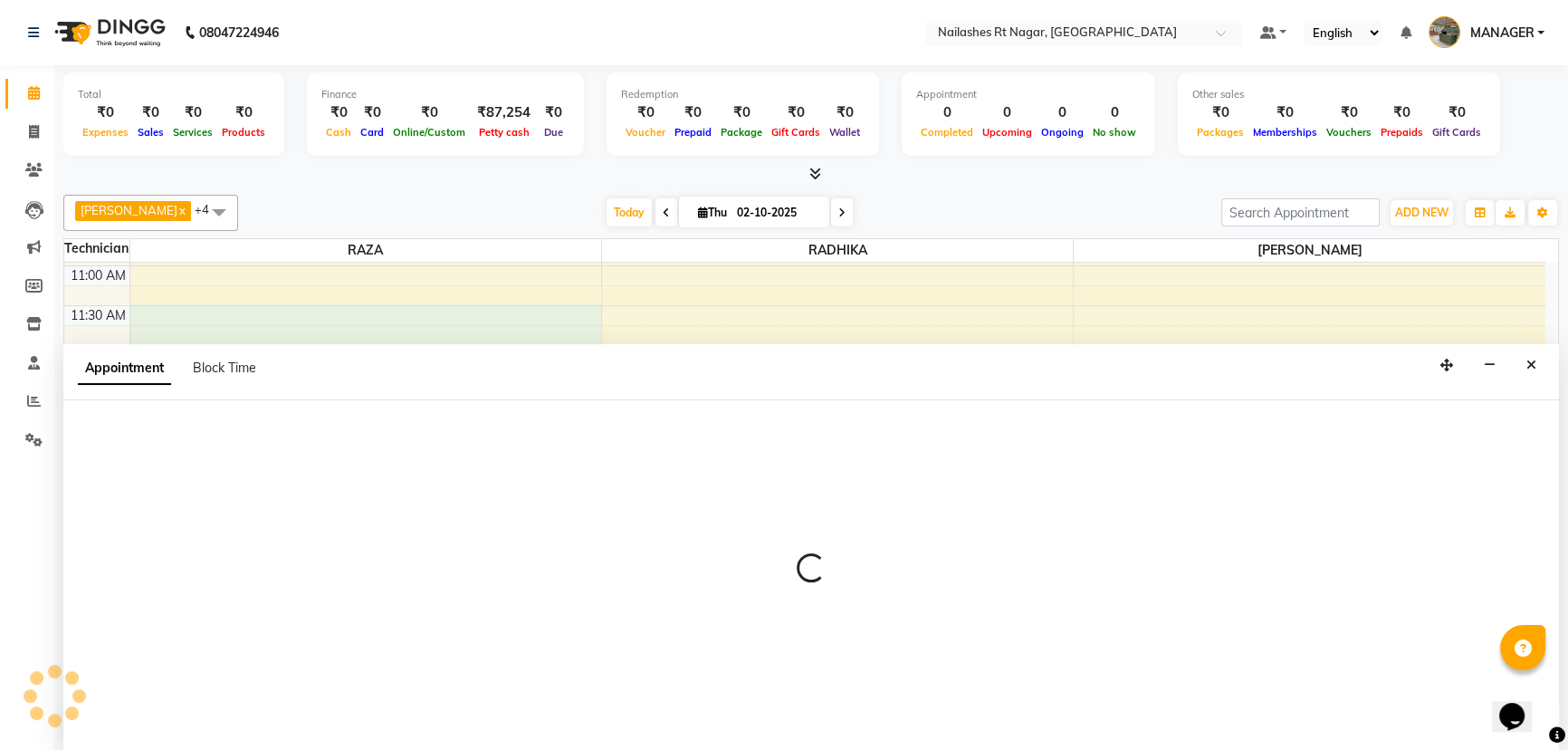
scroll to position [0, 0]
select select "86382"
select select "690"
select select "tentative"
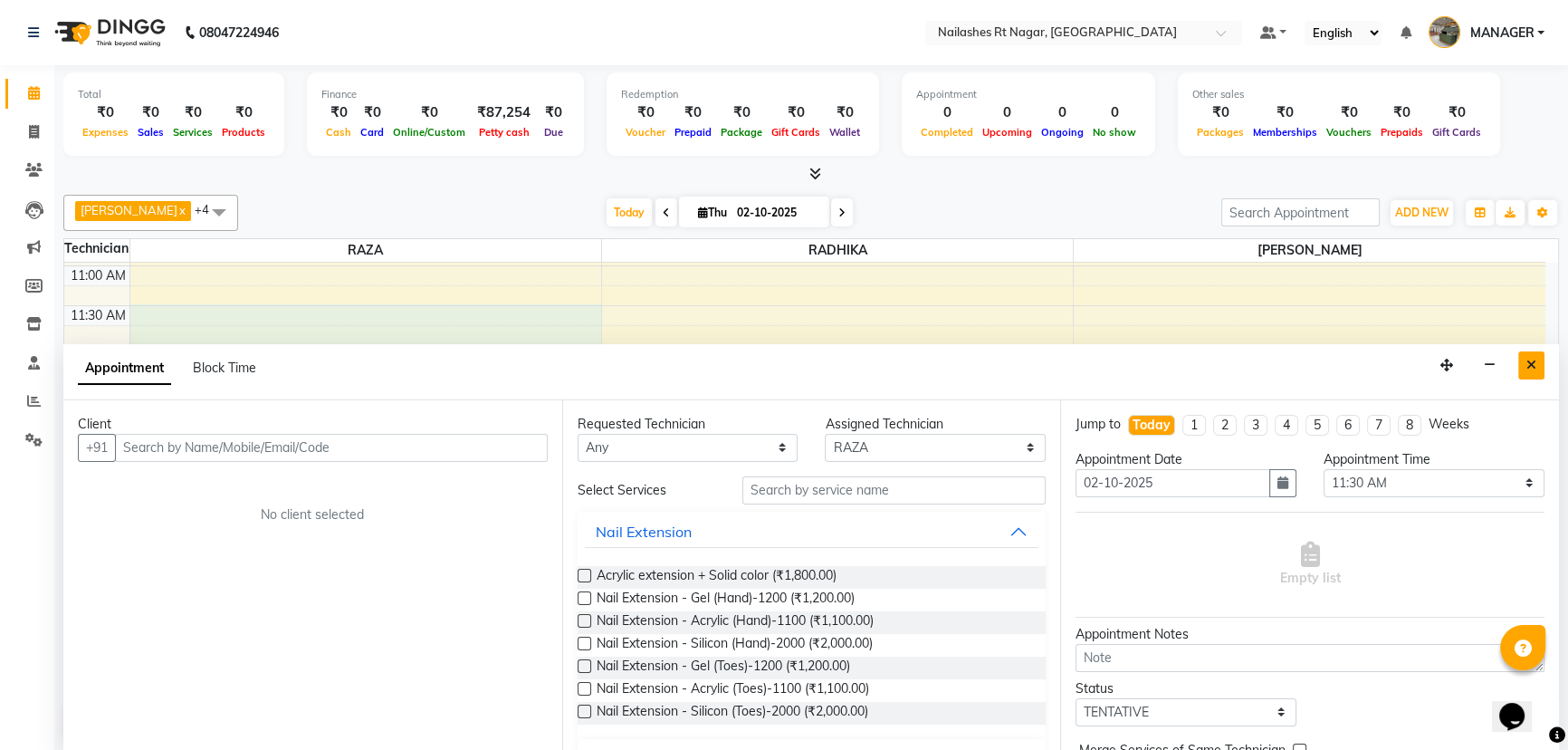
click at [1536, 354] on button "Close" at bounding box center [1531, 365] width 26 height 28
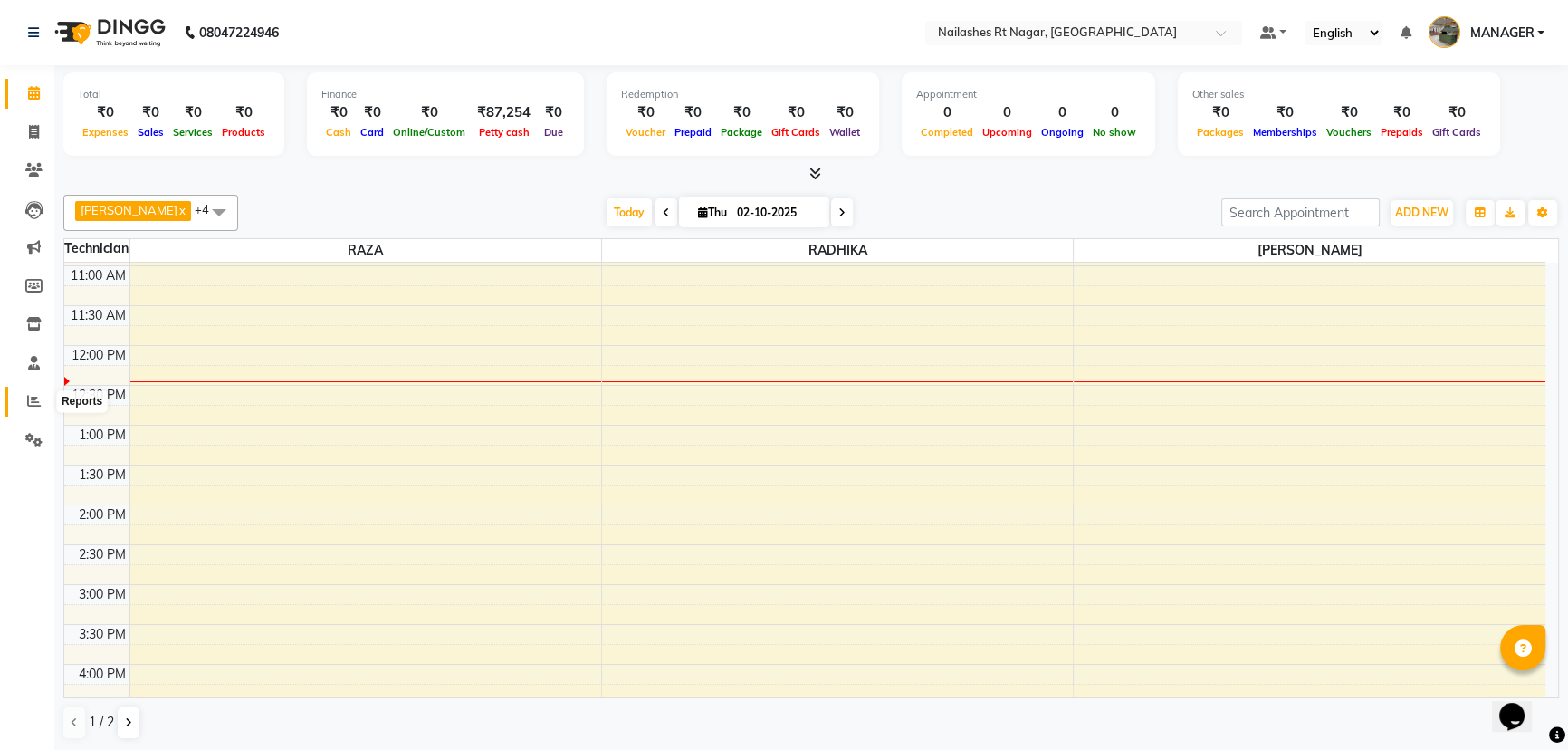
click at [36, 397] on icon at bounding box center [34, 400] width 14 height 14
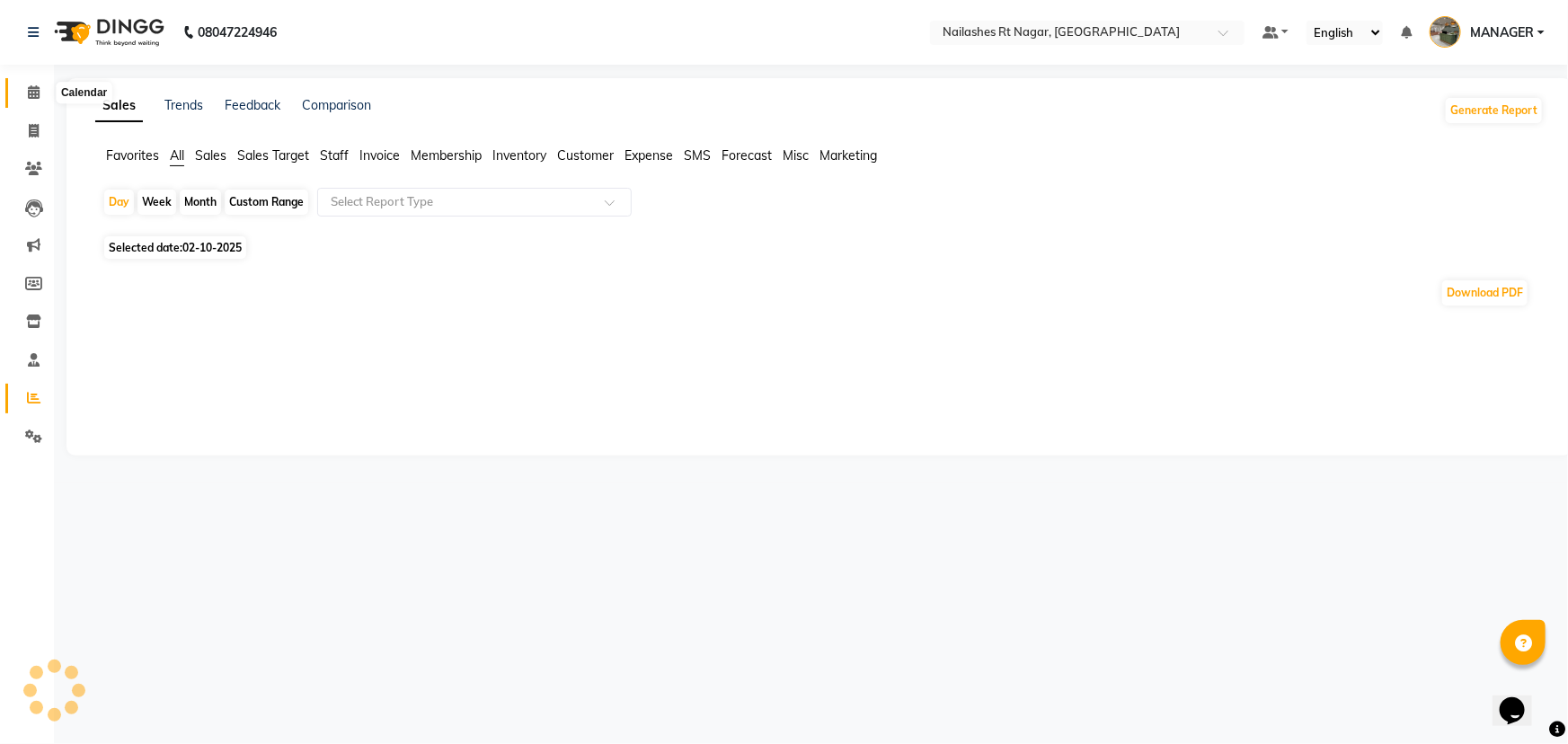
click at [32, 95] on icon at bounding box center [33, 92] width 12 height 14
